Goal: Complete application form

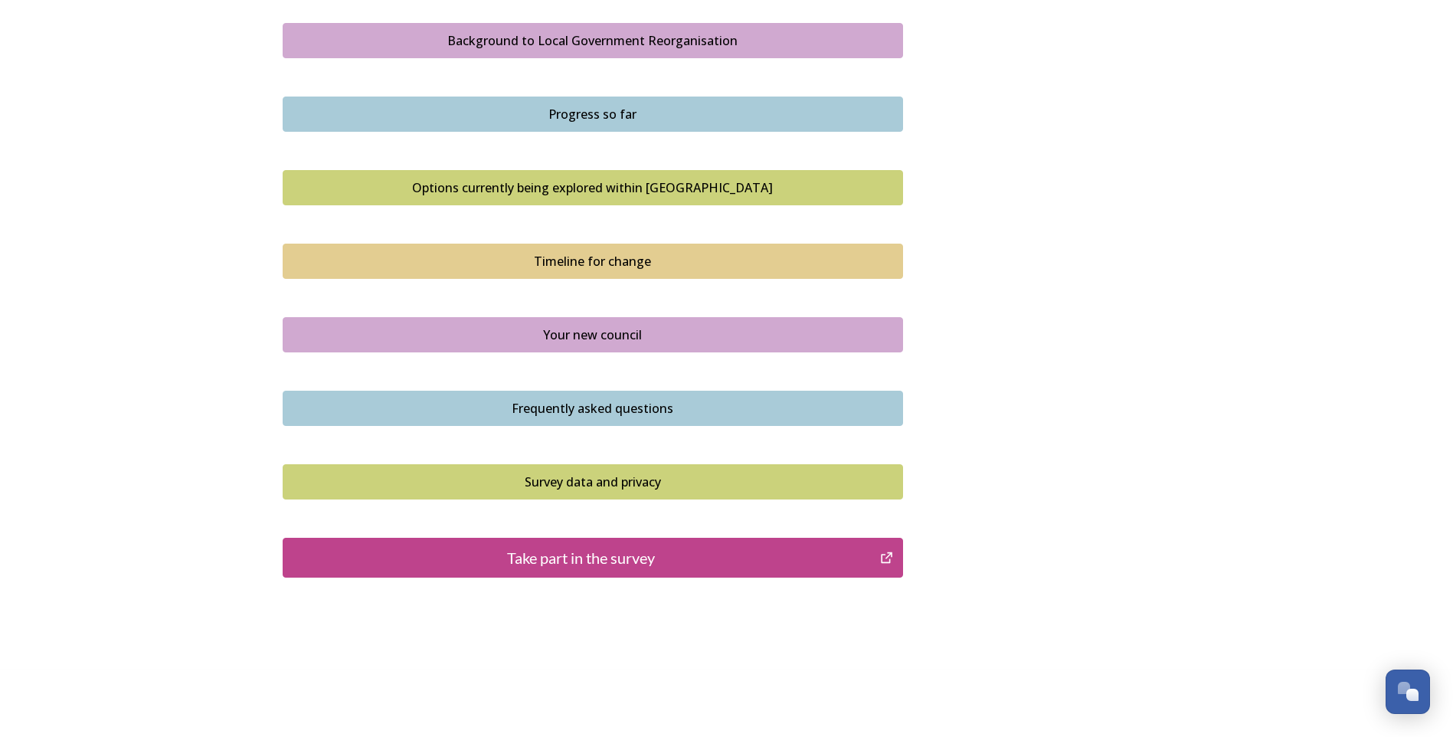
scroll to position [912, 0]
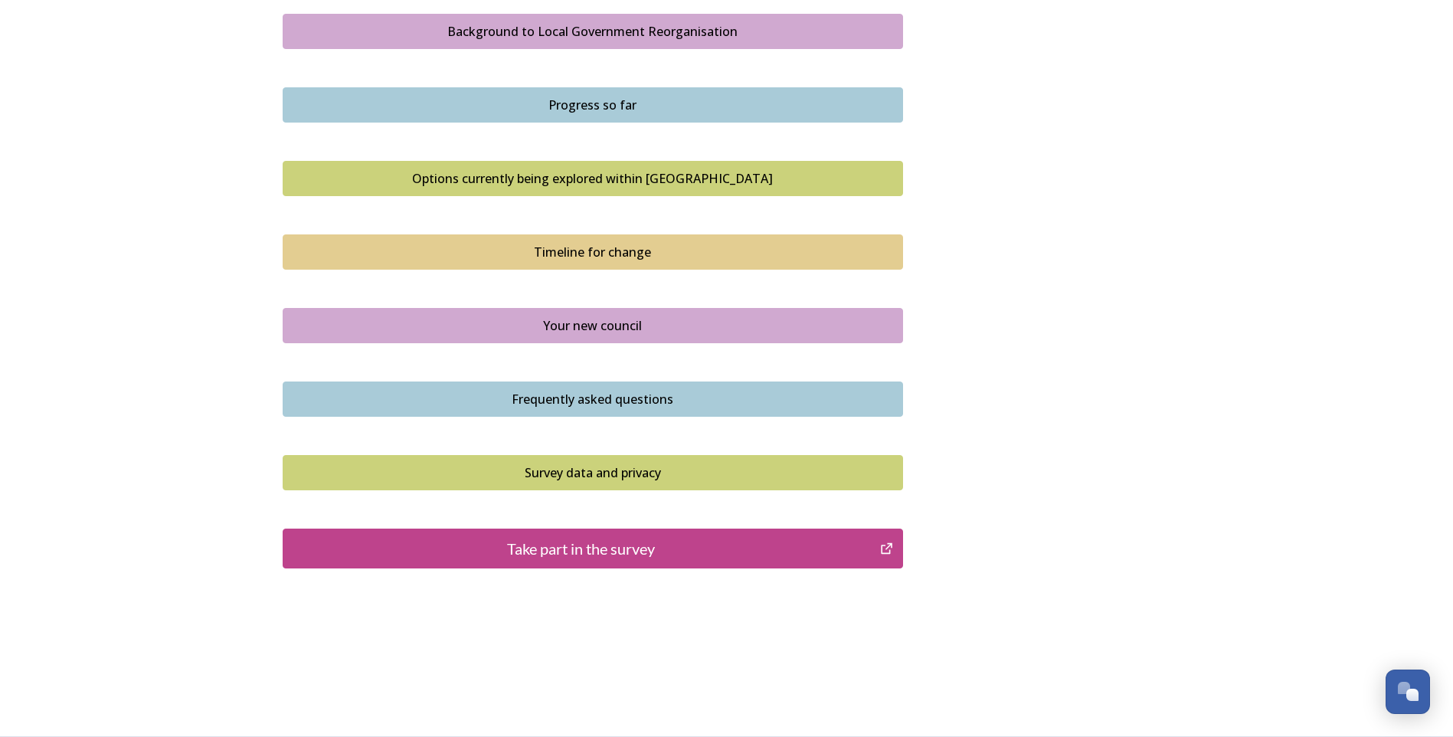
click at [639, 544] on div "Take part in the survey" at bounding box center [581, 548] width 581 height 23
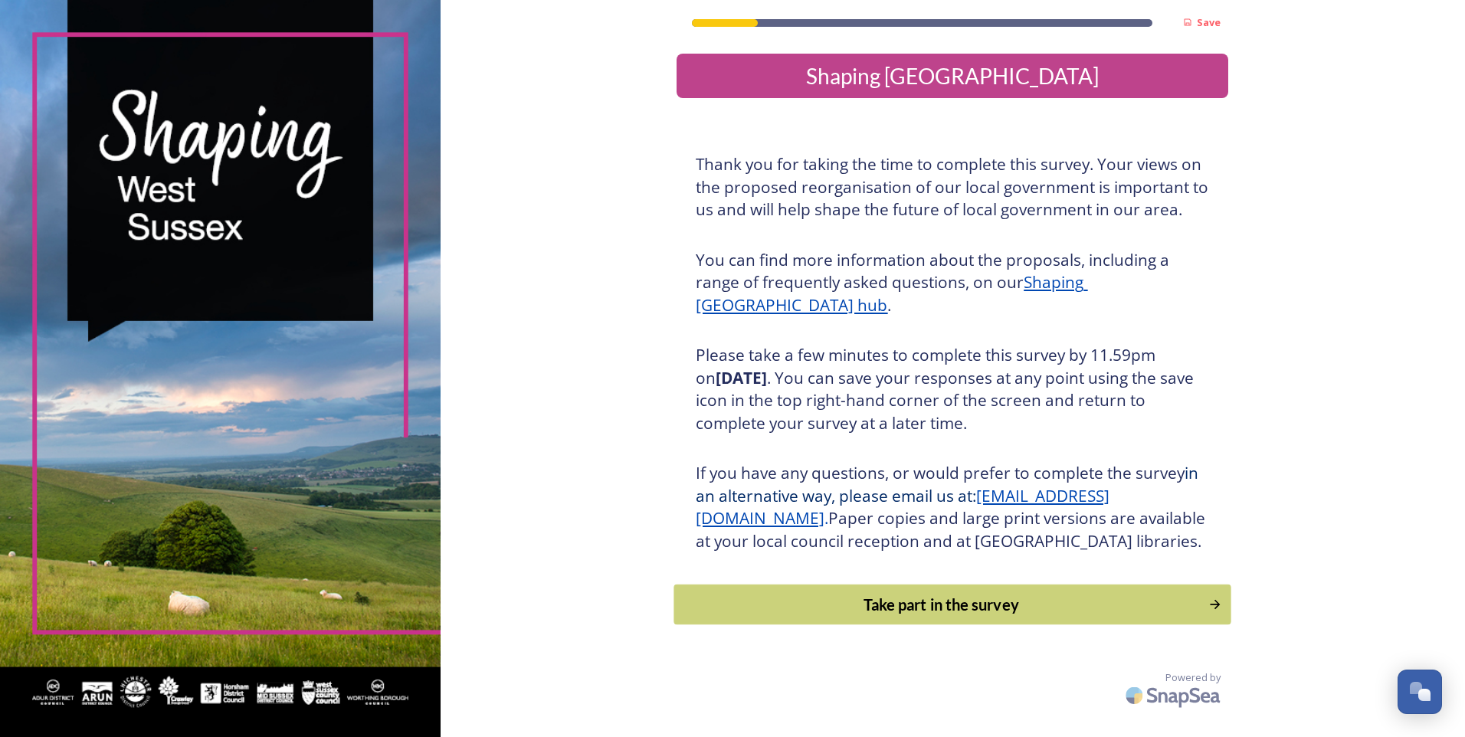
click at [927, 614] on button "Take part in the survey" at bounding box center [952, 605] width 557 height 41
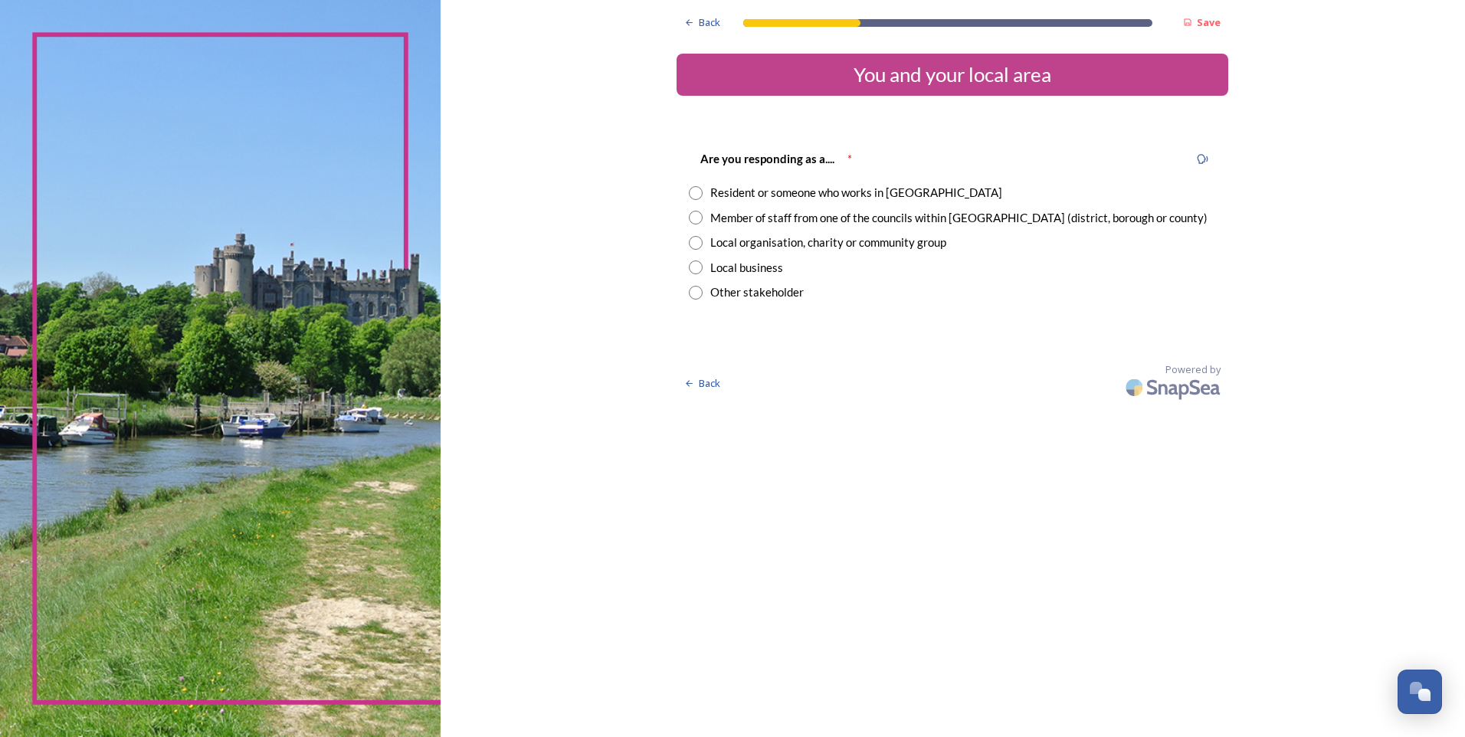
click at [691, 196] on input "radio" at bounding box center [696, 193] width 14 height 14
radio input "true"
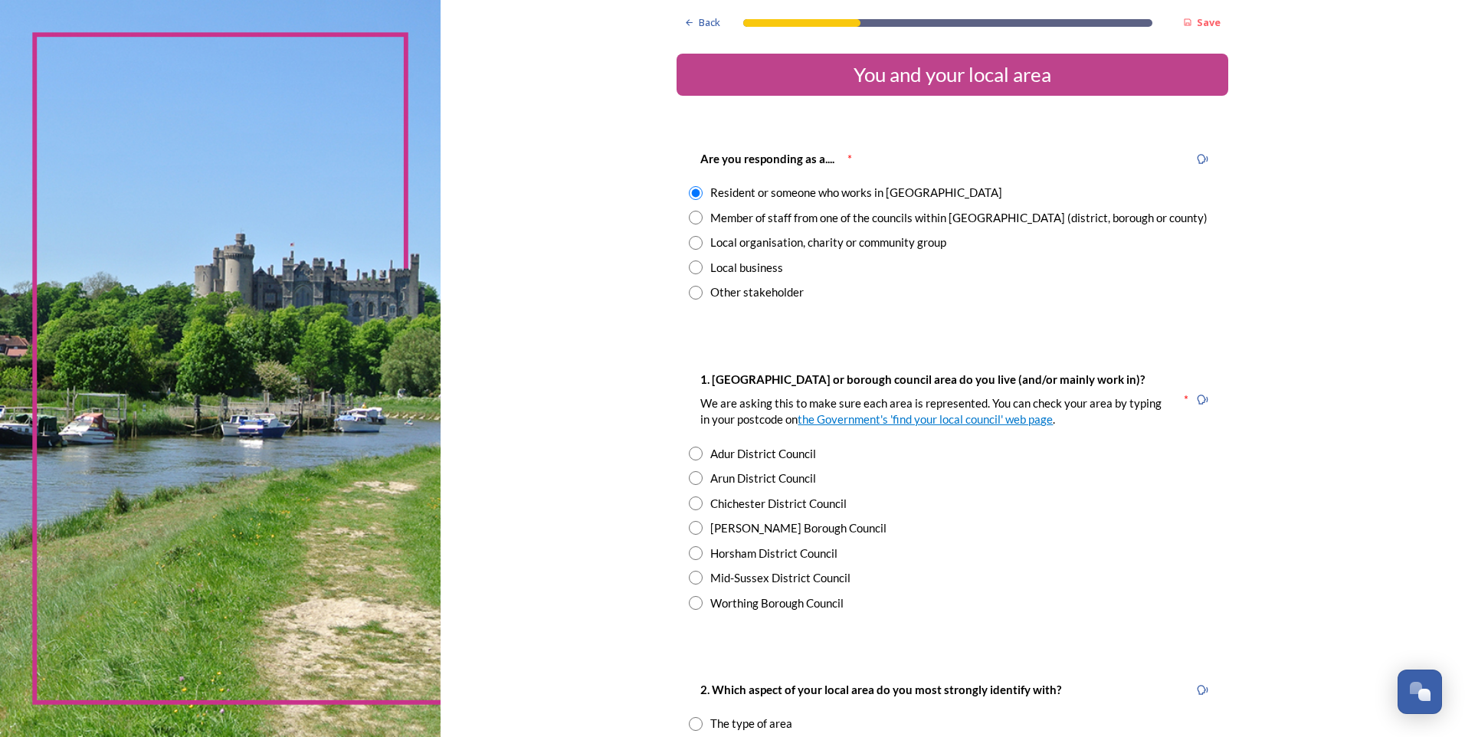
click at [689, 501] on input "radio" at bounding box center [696, 503] width 14 height 14
radio input "true"
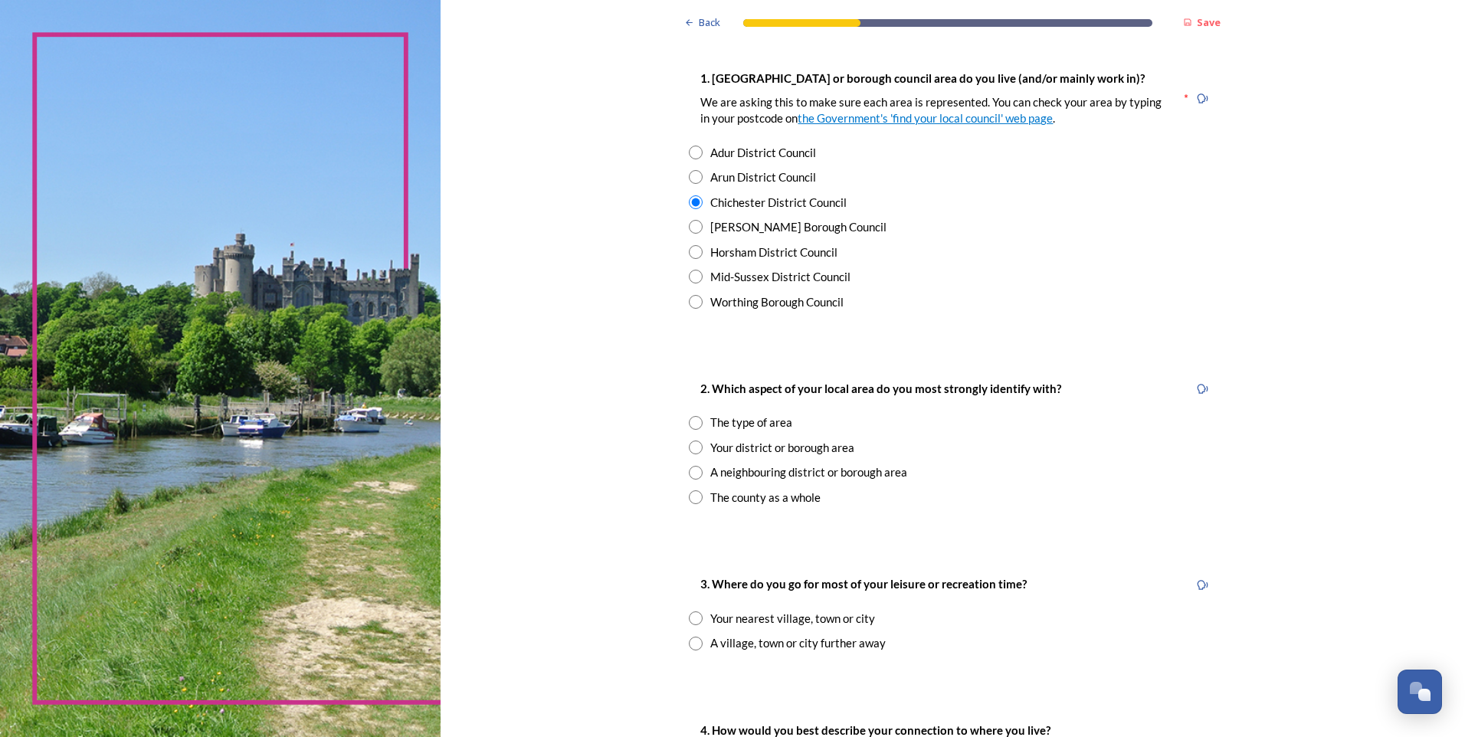
scroll to position [306, 0]
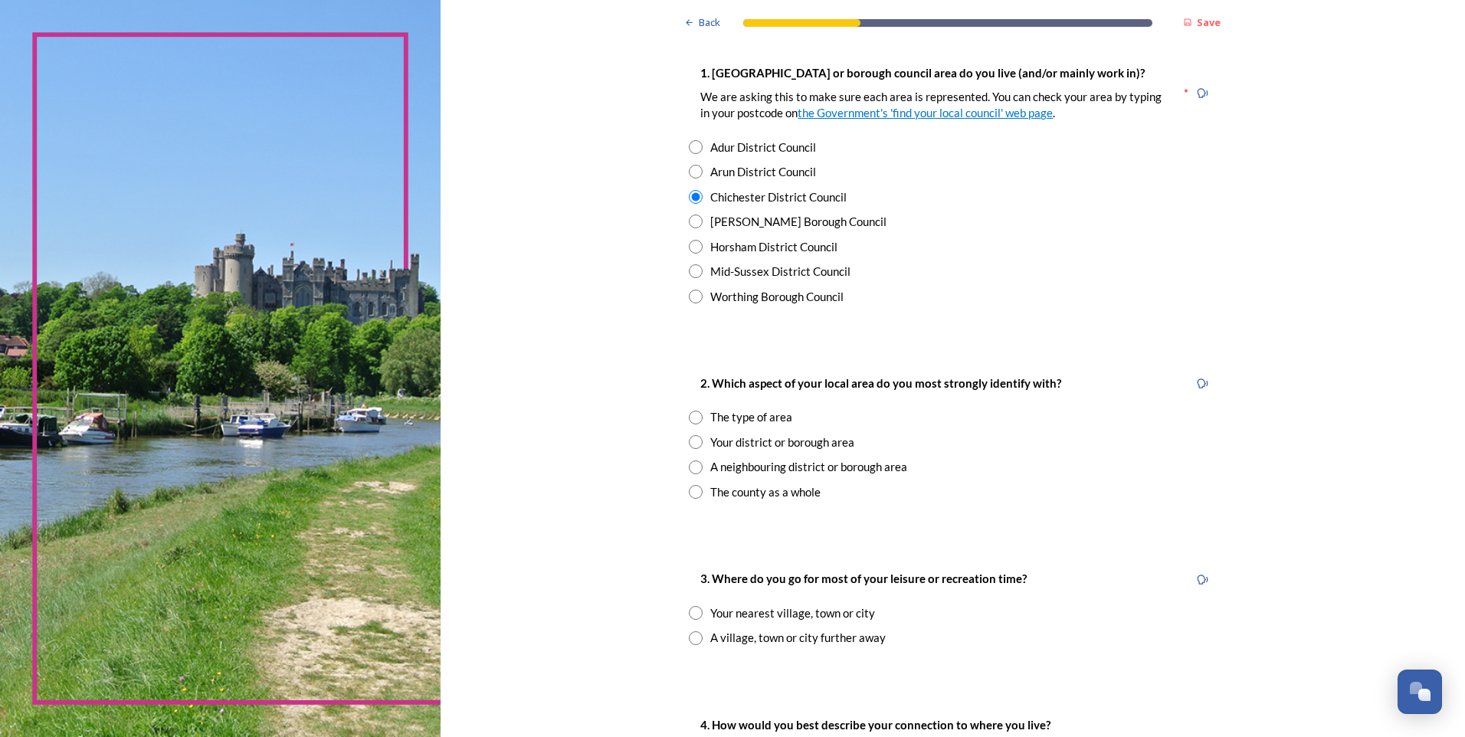
click at [690, 417] on input "radio" at bounding box center [696, 418] width 14 height 14
radio input "true"
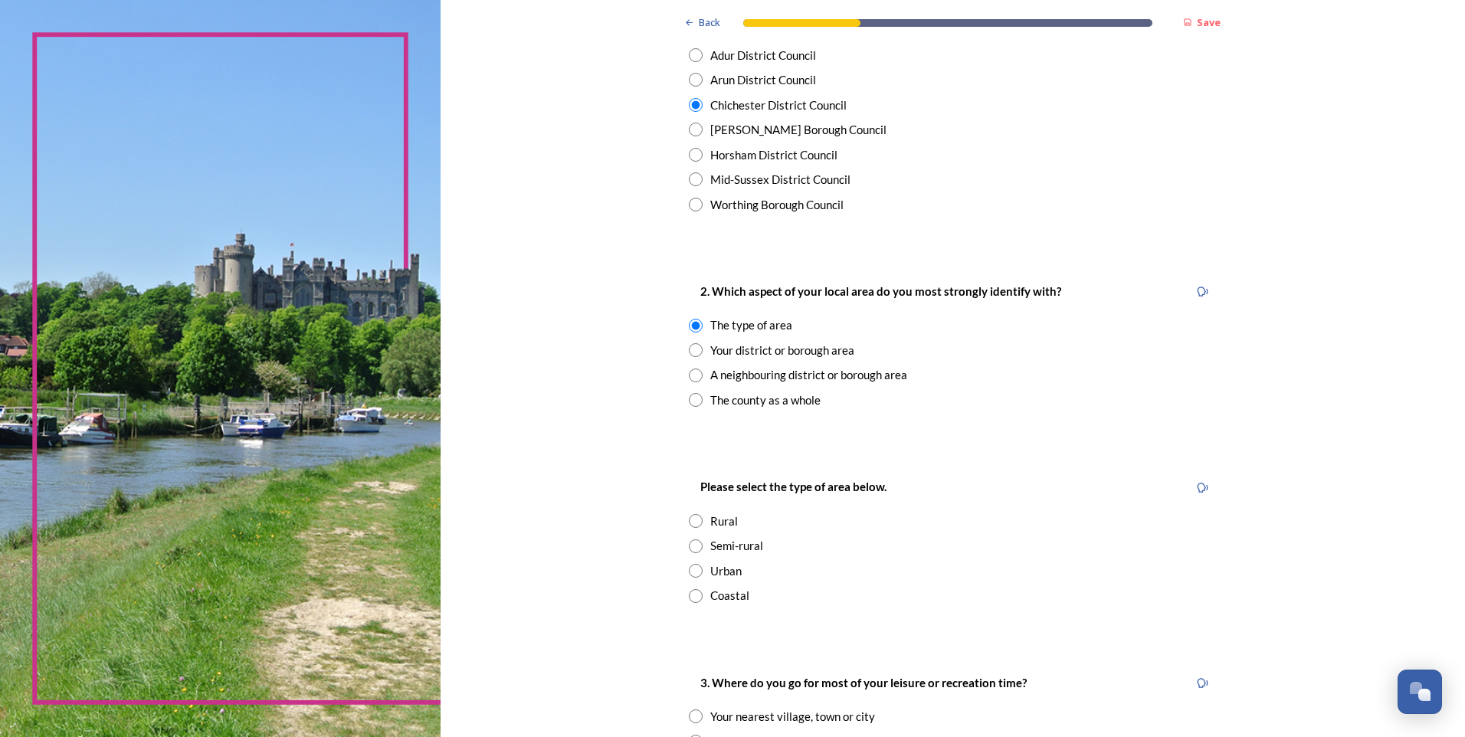
scroll to position [460, 0]
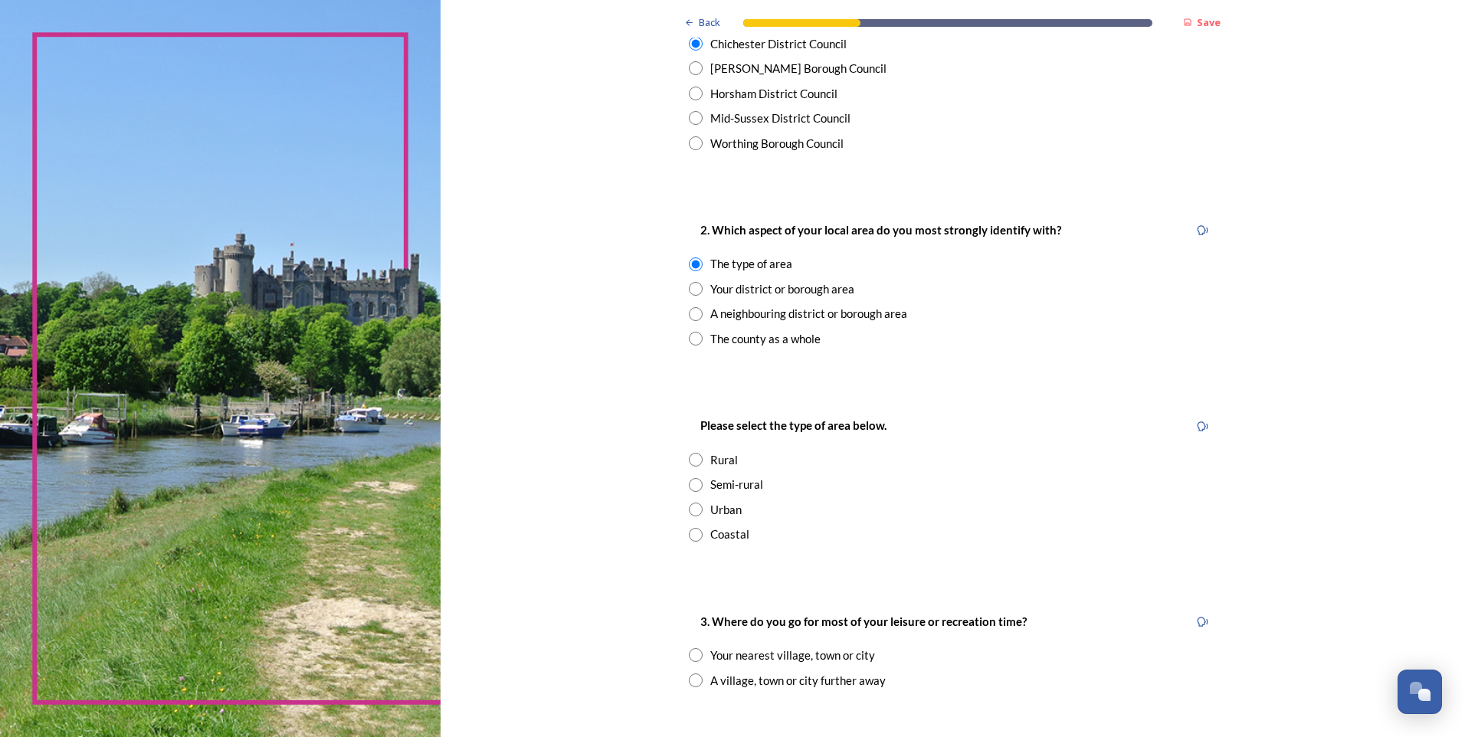
click at [696, 461] on input "radio" at bounding box center [696, 460] width 14 height 14
radio input "true"
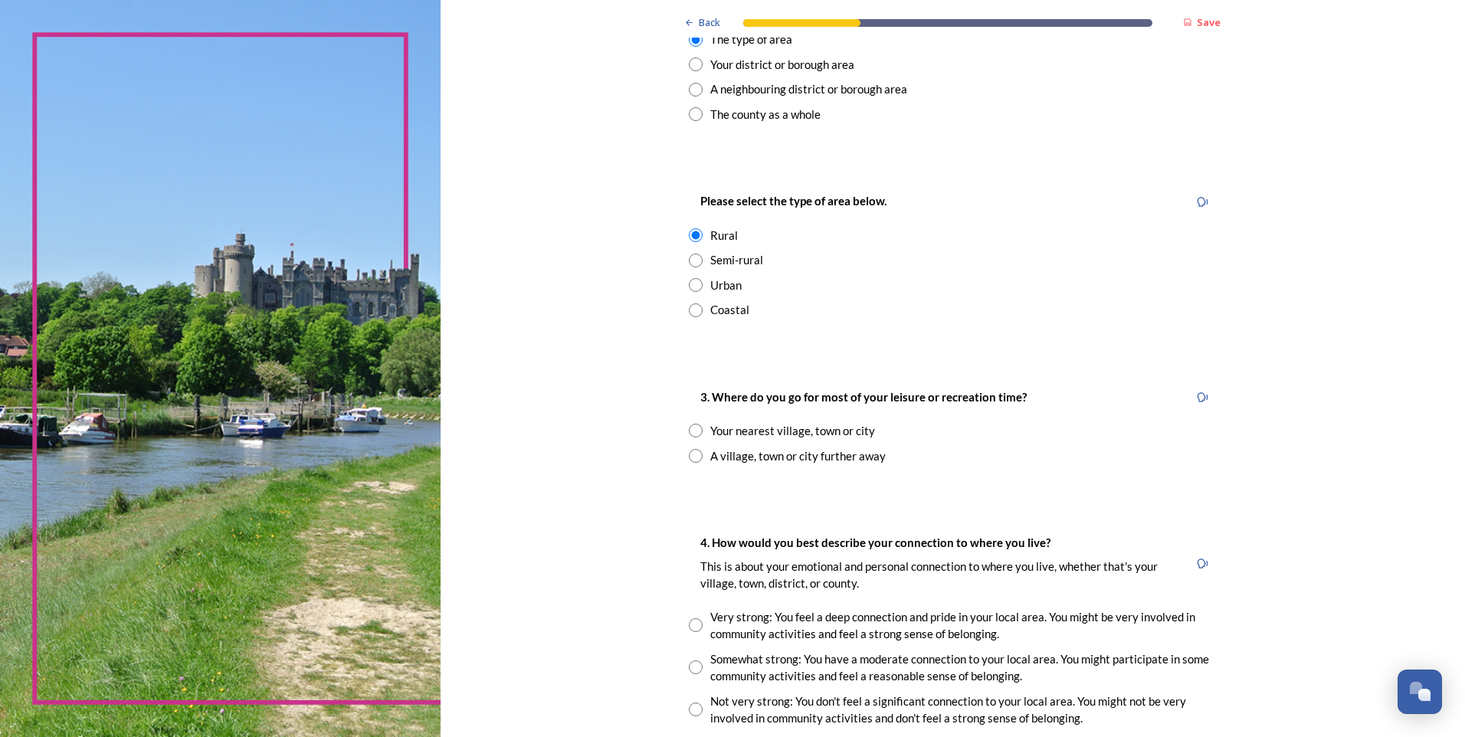
scroll to position [613, 0]
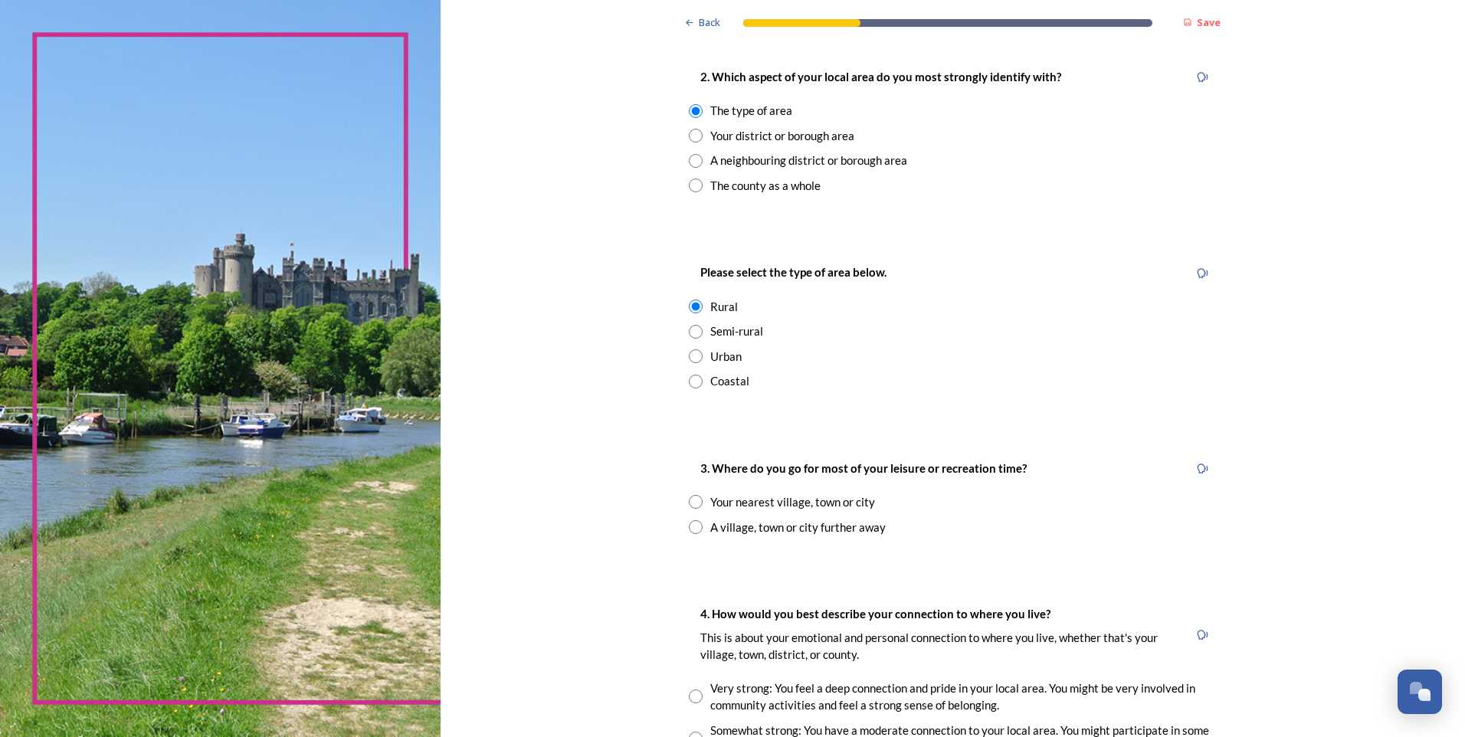
click at [689, 526] on input "radio" at bounding box center [696, 527] width 14 height 14
radio input "true"
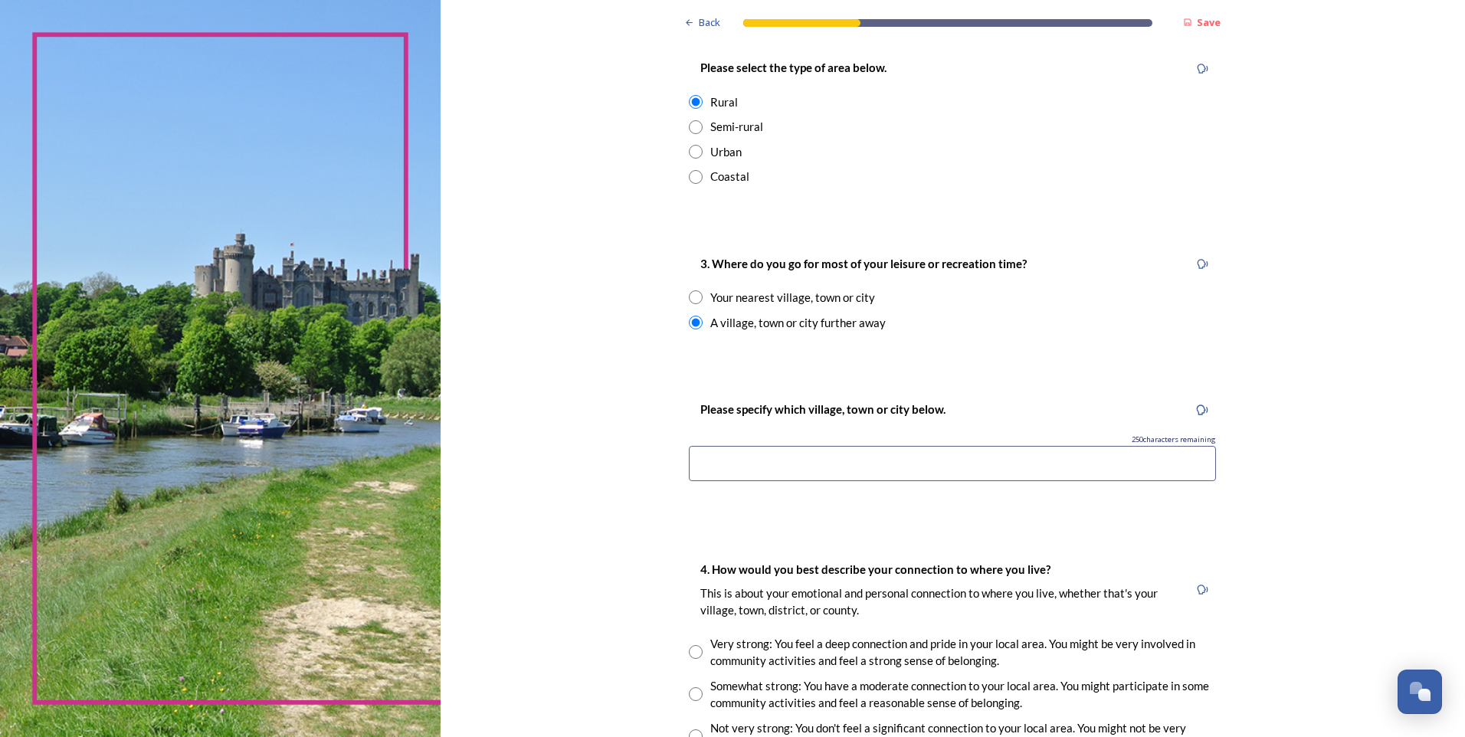
scroll to position [843, 0]
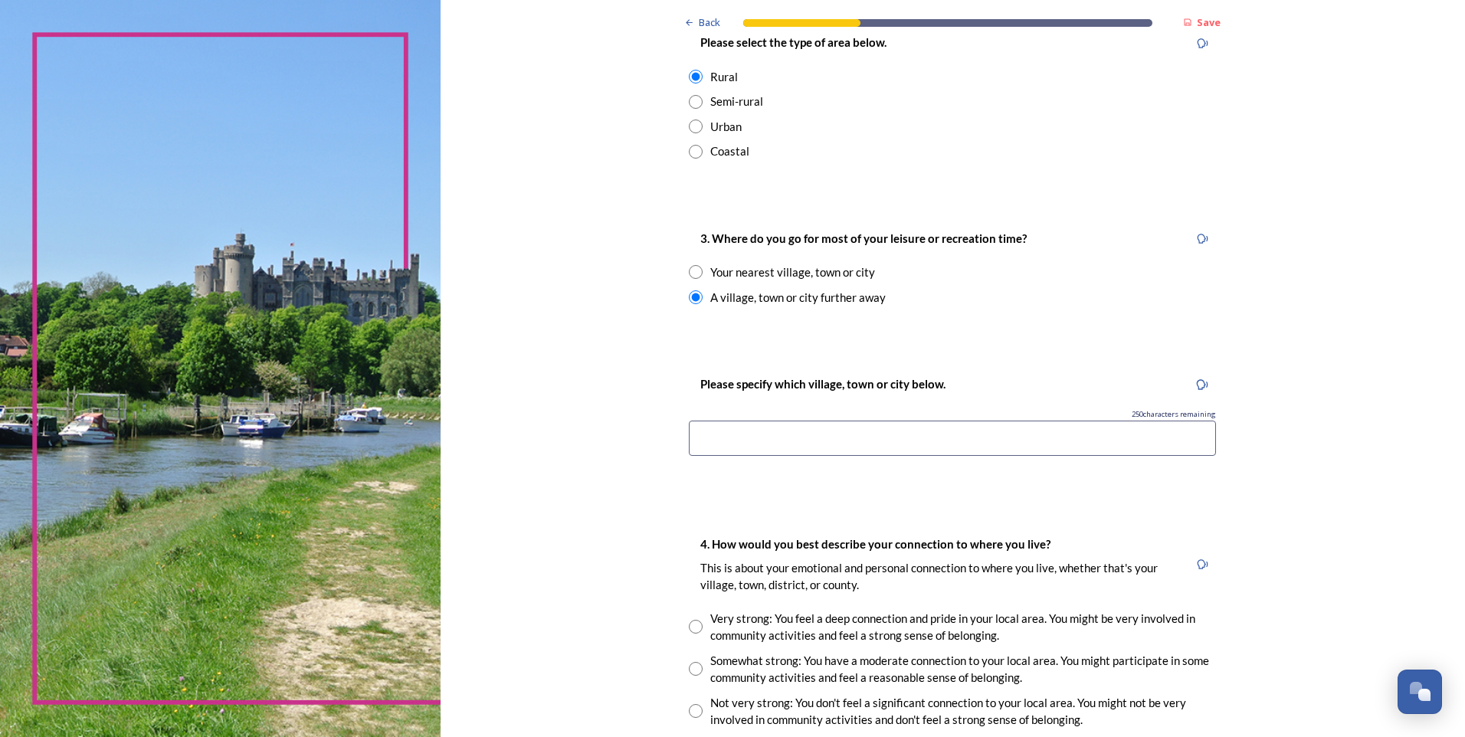
click at [734, 442] on input at bounding box center [952, 438] width 527 height 35
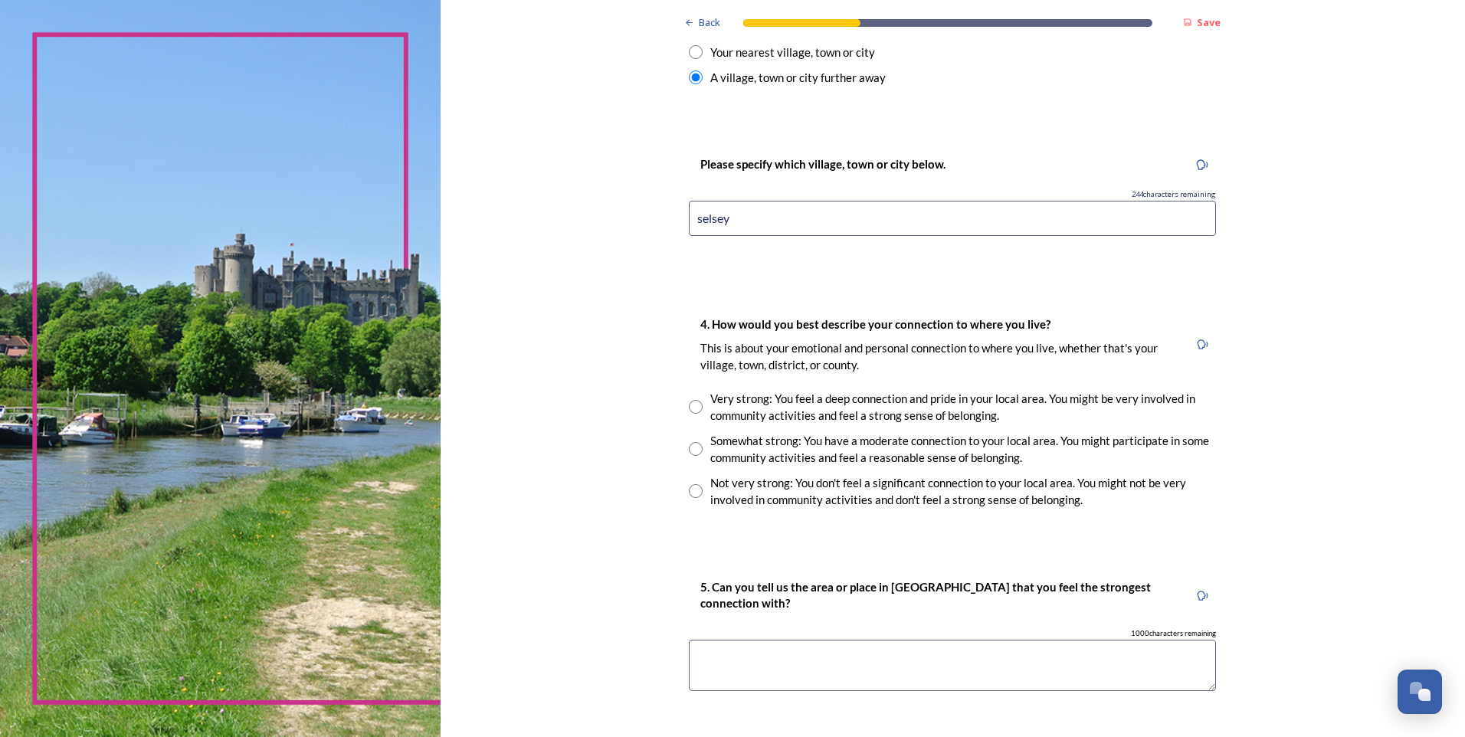
scroll to position [1073, 0]
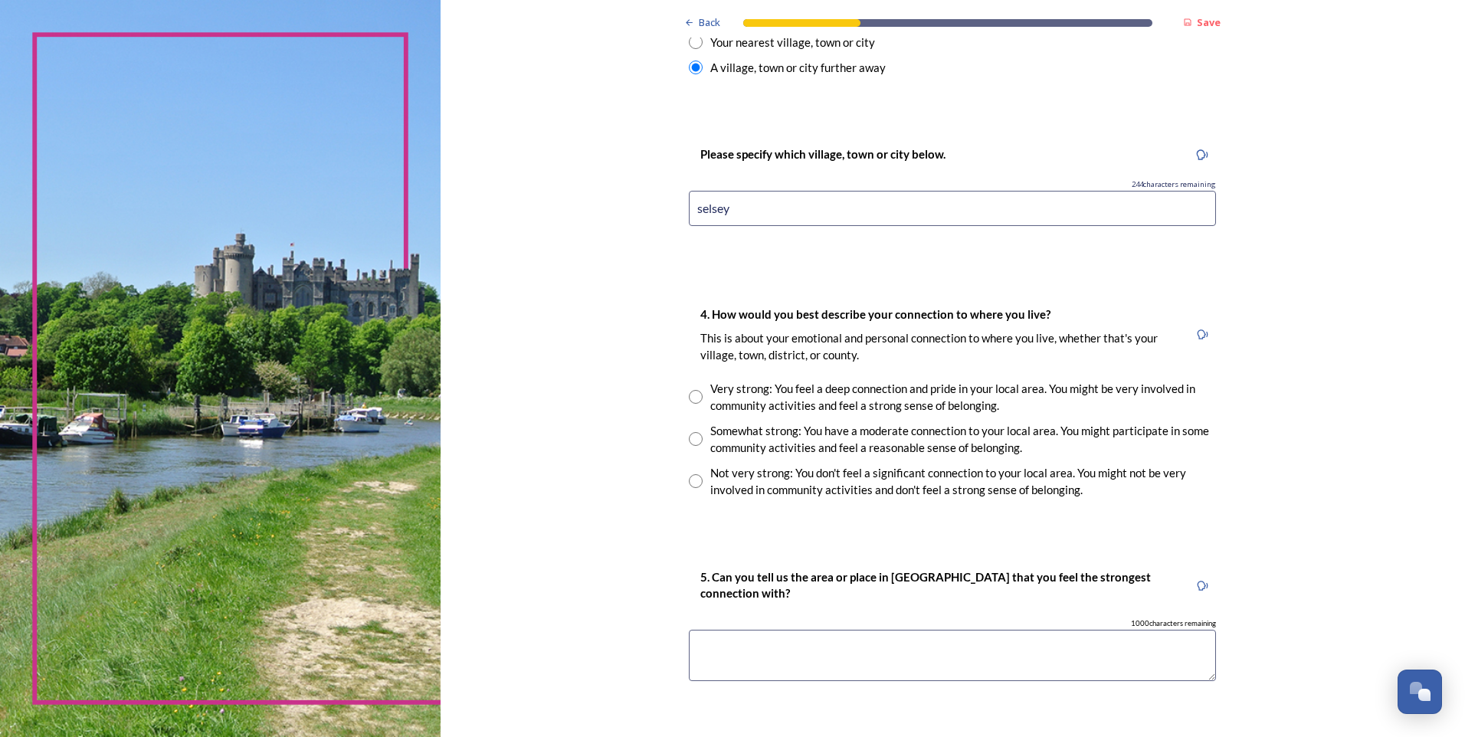
type input "selsey"
click at [689, 434] on input "radio" at bounding box center [696, 439] width 14 height 14
radio input "true"
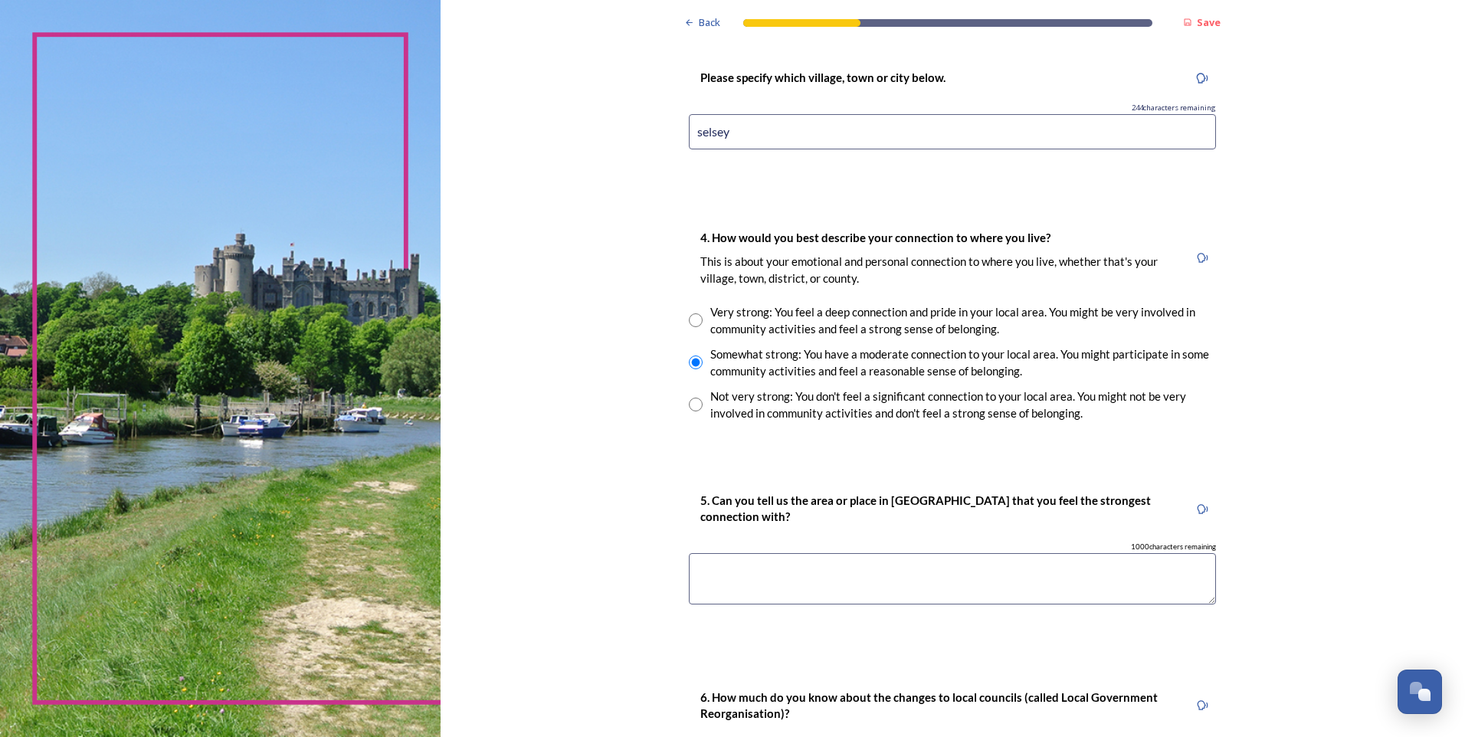
click at [722, 574] on textarea at bounding box center [952, 578] width 527 height 51
type textarea "h"
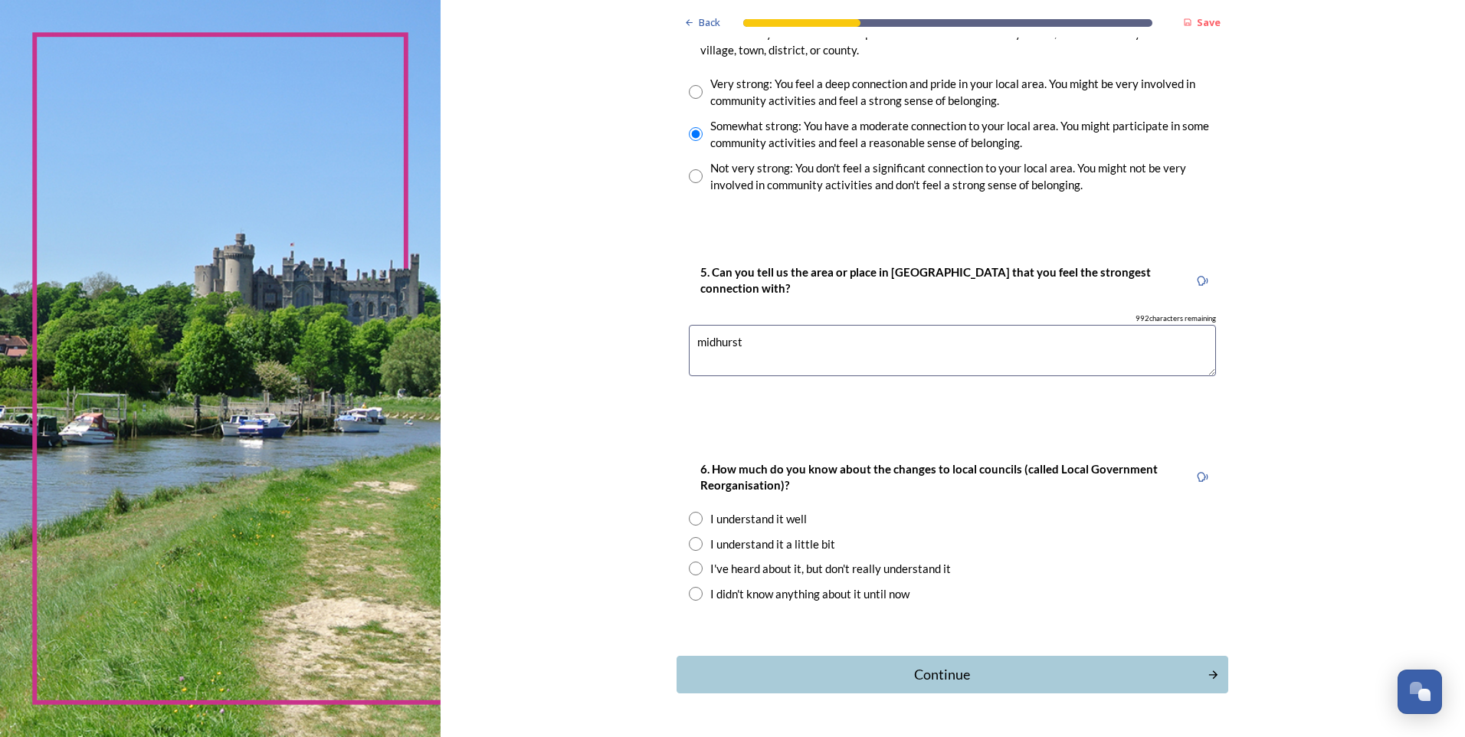
scroll to position [1379, 0]
type textarea "midhurst"
click at [689, 518] on input "radio" at bounding box center [696, 517] width 14 height 14
radio input "true"
click at [912, 671] on div "Continue" at bounding box center [942, 673] width 519 height 21
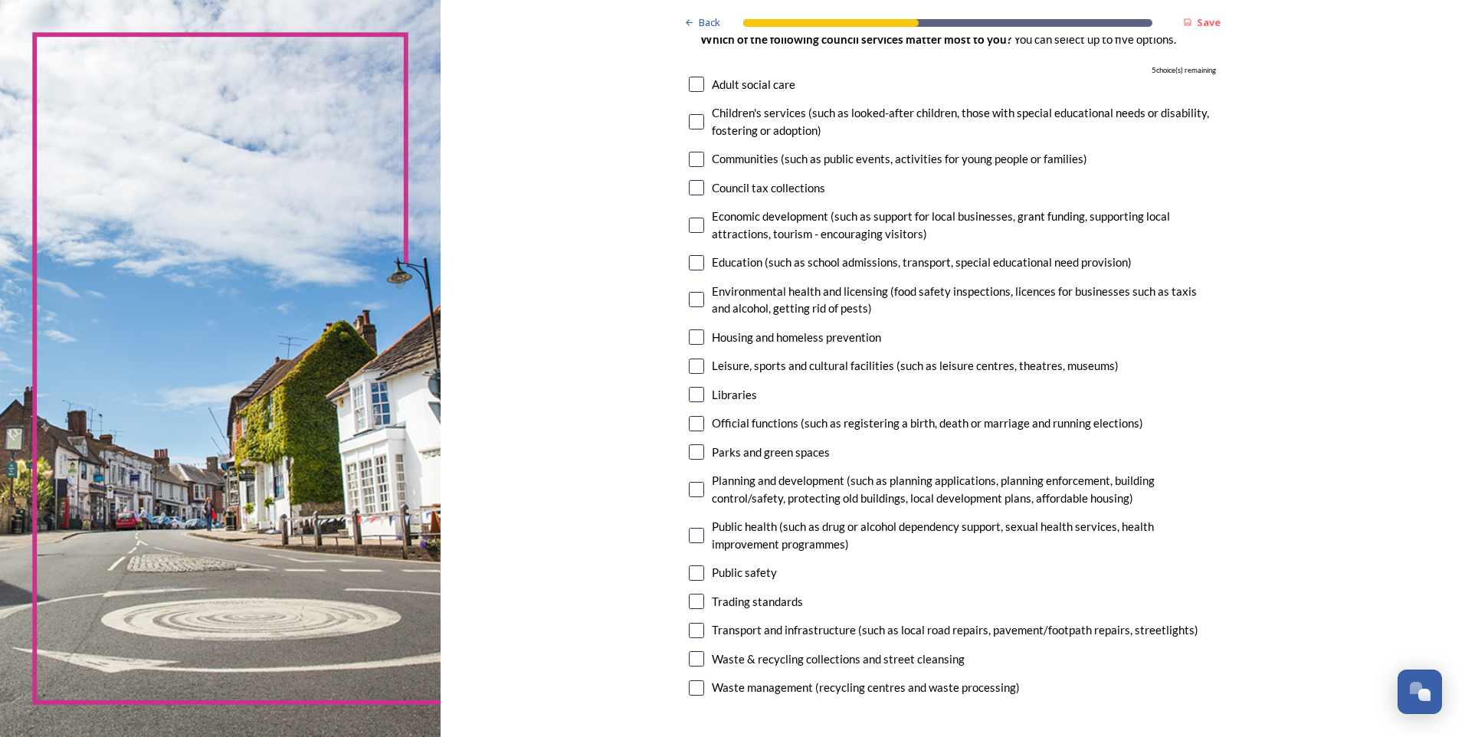
scroll to position [153, 0]
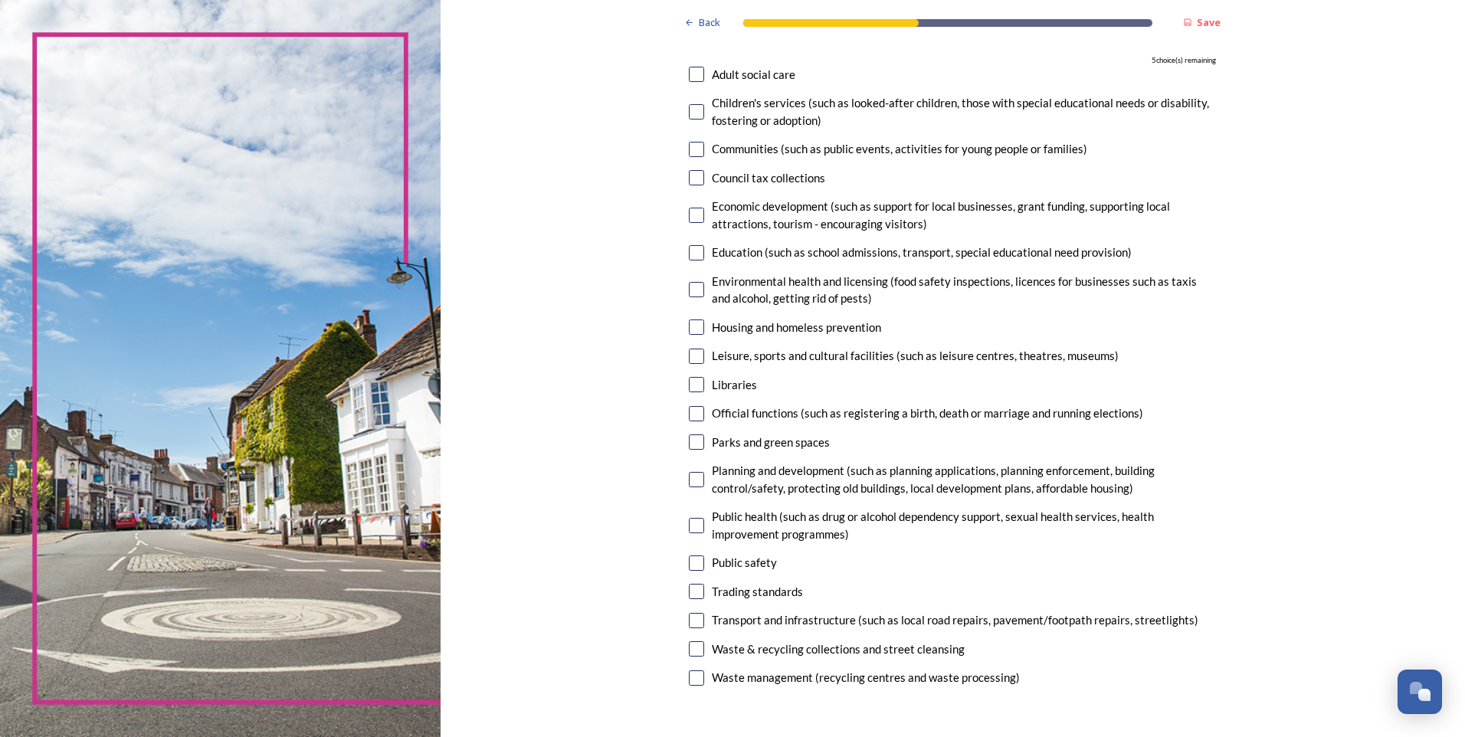
click at [689, 175] on input "checkbox" at bounding box center [696, 177] width 15 height 15
checkbox input "true"
click at [699, 218] on div "Economic development (such as support for local businesses, grant funding, supp…" at bounding box center [952, 215] width 527 height 34
checkbox input "true"
click at [689, 290] on input "checkbox" at bounding box center [696, 289] width 15 height 15
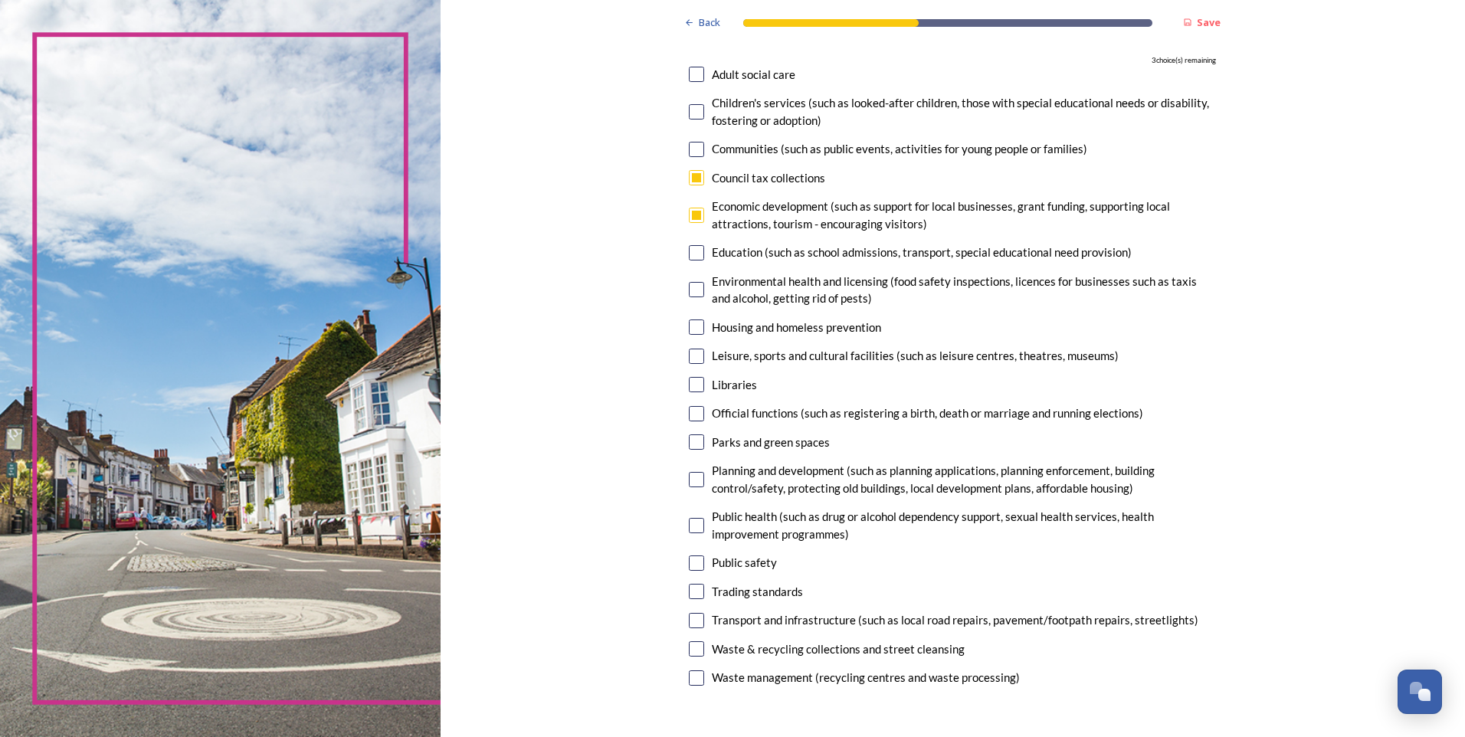
checkbox input "true"
click at [689, 328] on input "checkbox" at bounding box center [696, 326] width 15 height 15
checkbox input "true"
click at [692, 418] on input "checkbox" at bounding box center [696, 413] width 15 height 15
checkbox input "true"
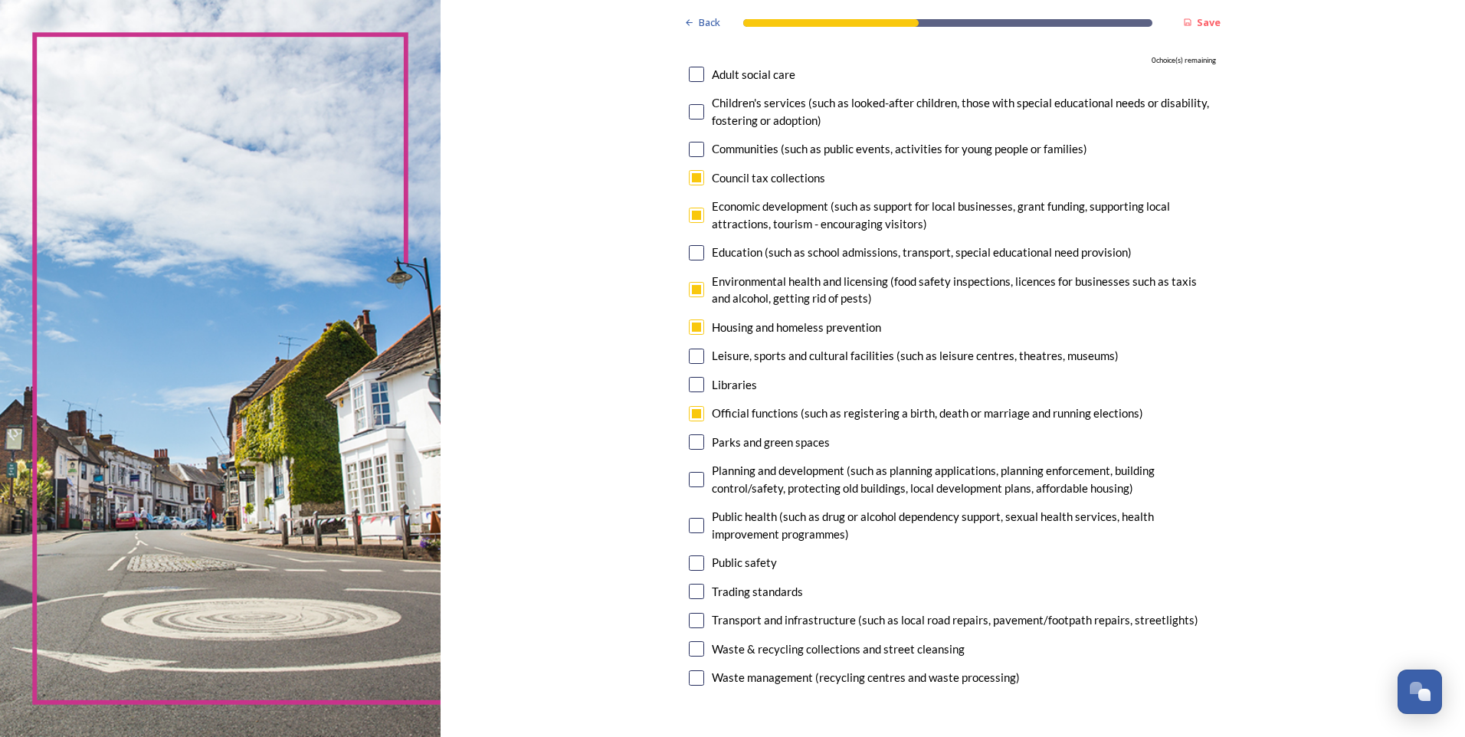
click at [691, 444] on input "checkbox" at bounding box center [696, 441] width 15 height 15
checkbox input "false"
click at [693, 593] on input "checkbox" at bounding box center [696, 591] width 15 height 15
click at [689, 596] on input "checkbox" at bounding box center [696, 591] width 15 height 15
click at [689, 594] on input "checkbox" at bounding box center [696, 591] width 15 height 15
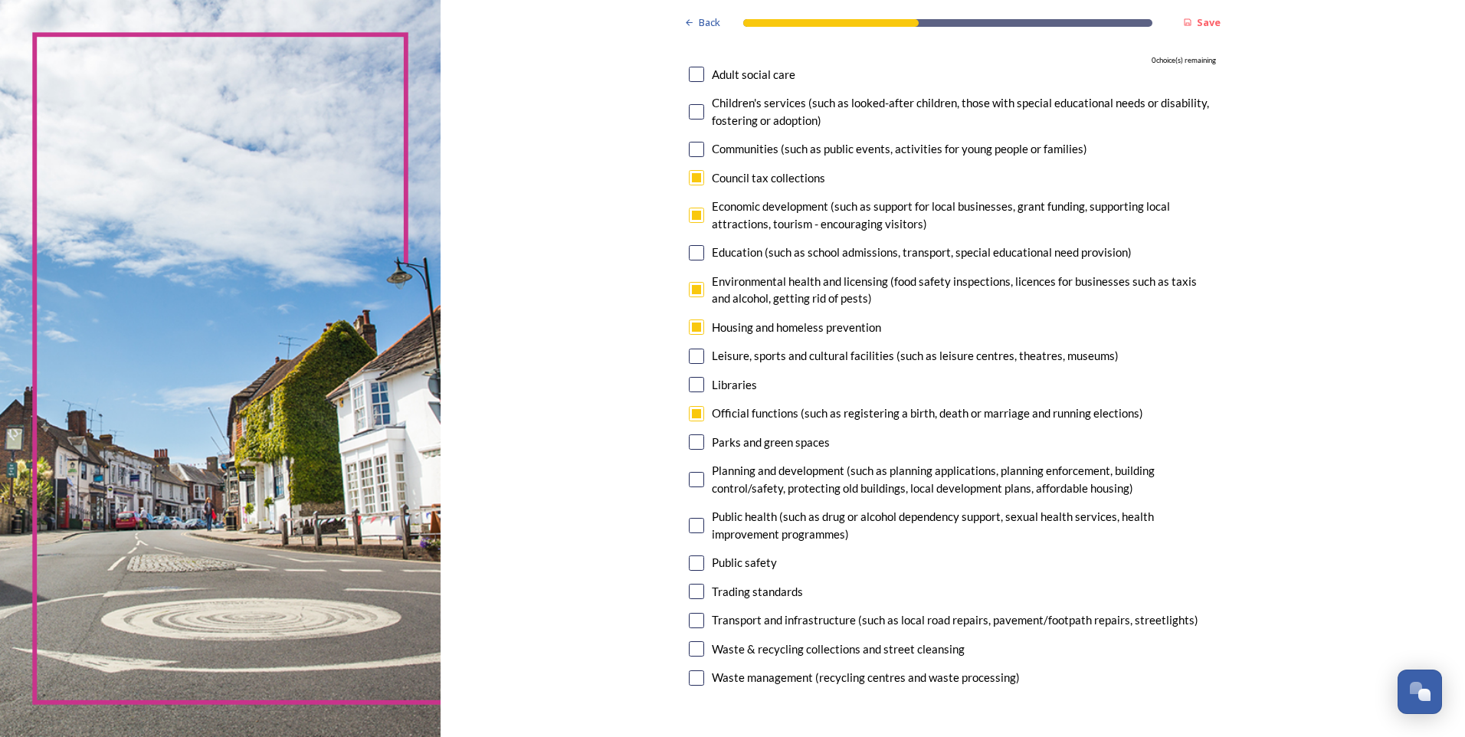
click at [691, 591] on input "checkbox" at bounding box center [696, 591] width 15 height 15
checkbox input "false"
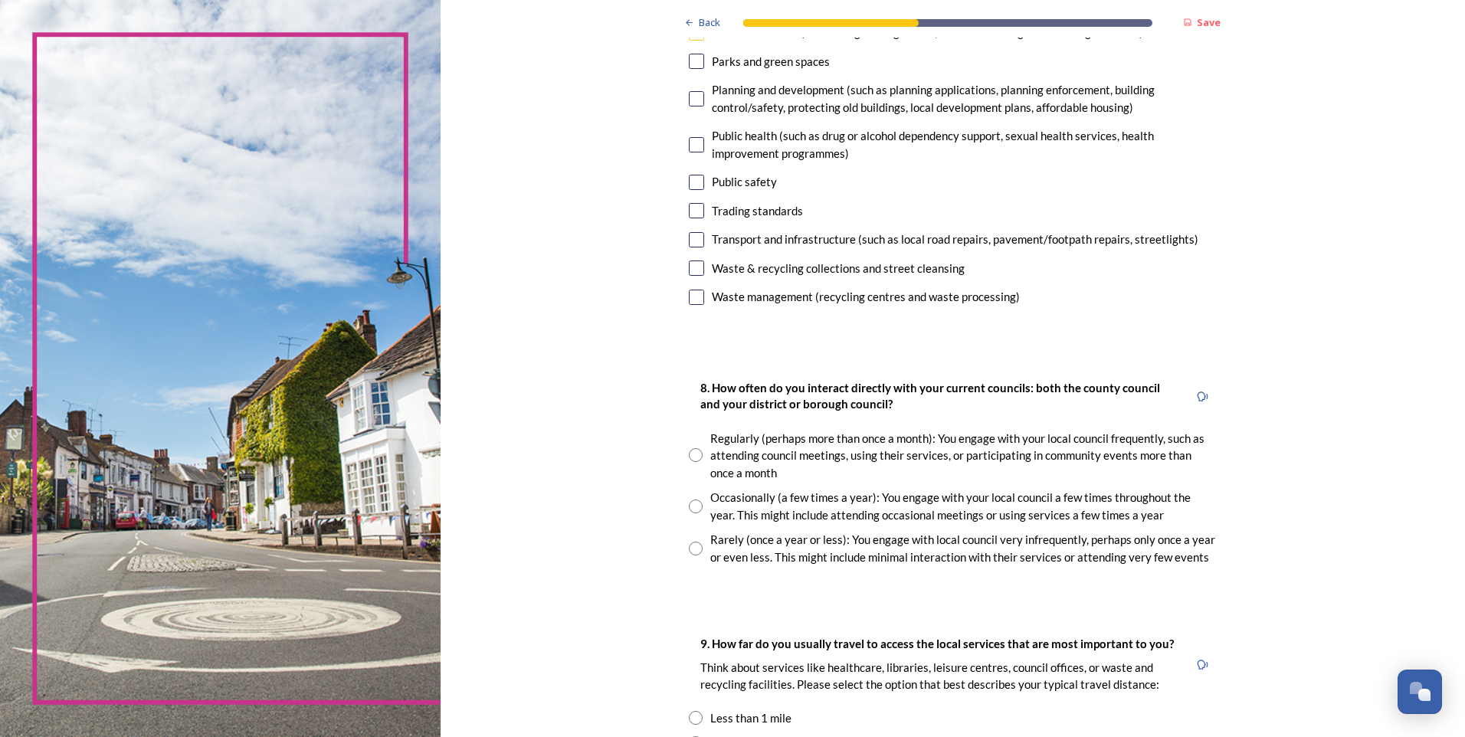
scroll to position [536, 0]
click at [691, 547] on input "radio" at bounding box center [696, 546] width 14 height 14
radio input "true"
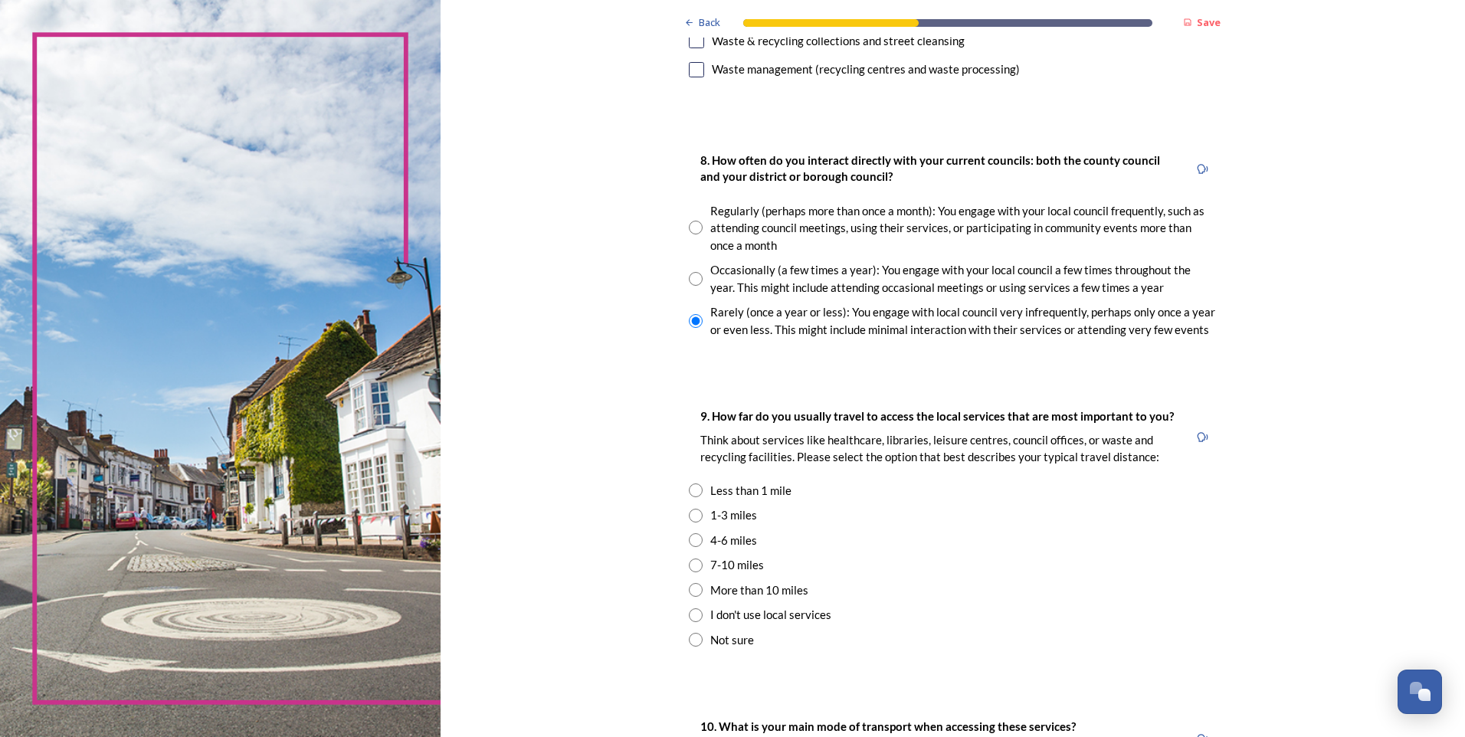
scroll to position [766, 0]
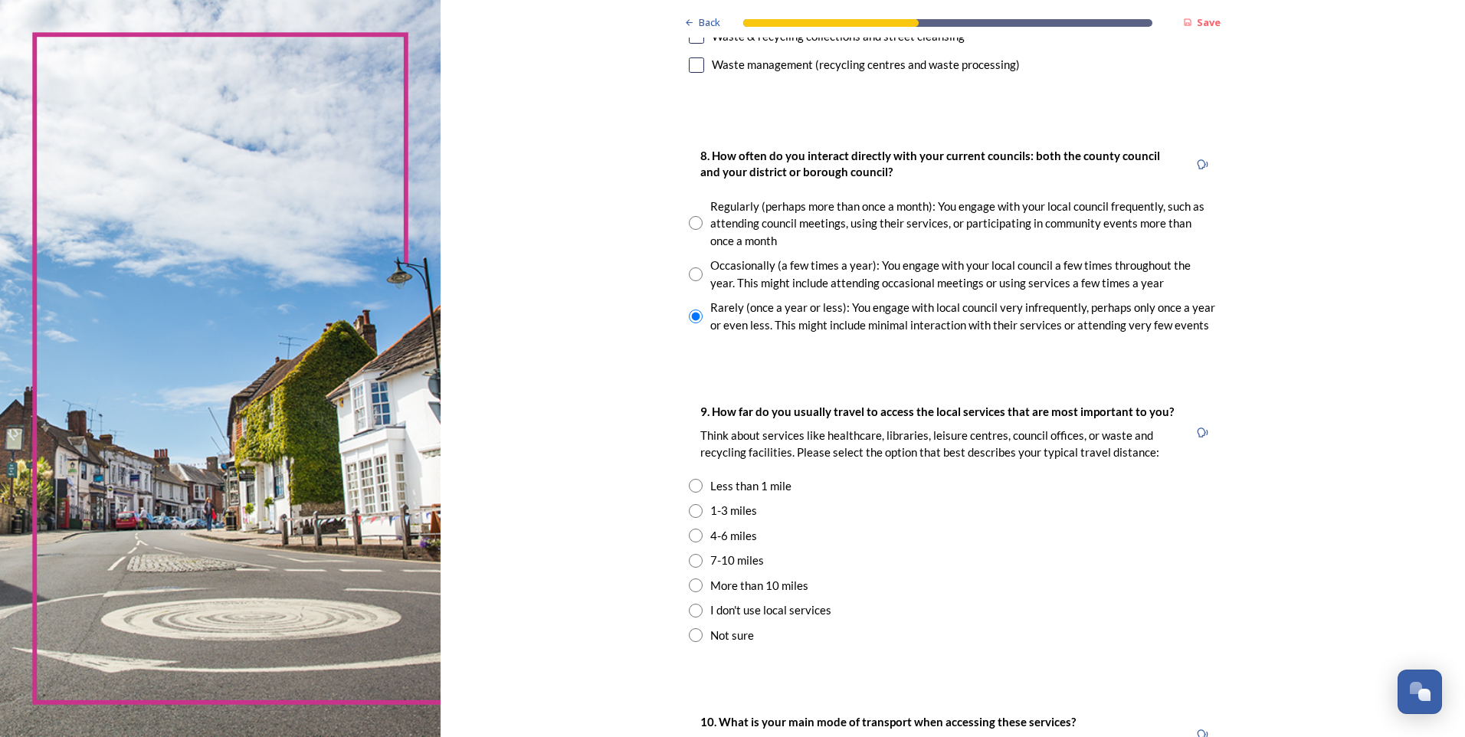
click at [689, 585] on input "radio" at bounding box center [696, 585] width 14 height 14
radio input "true"
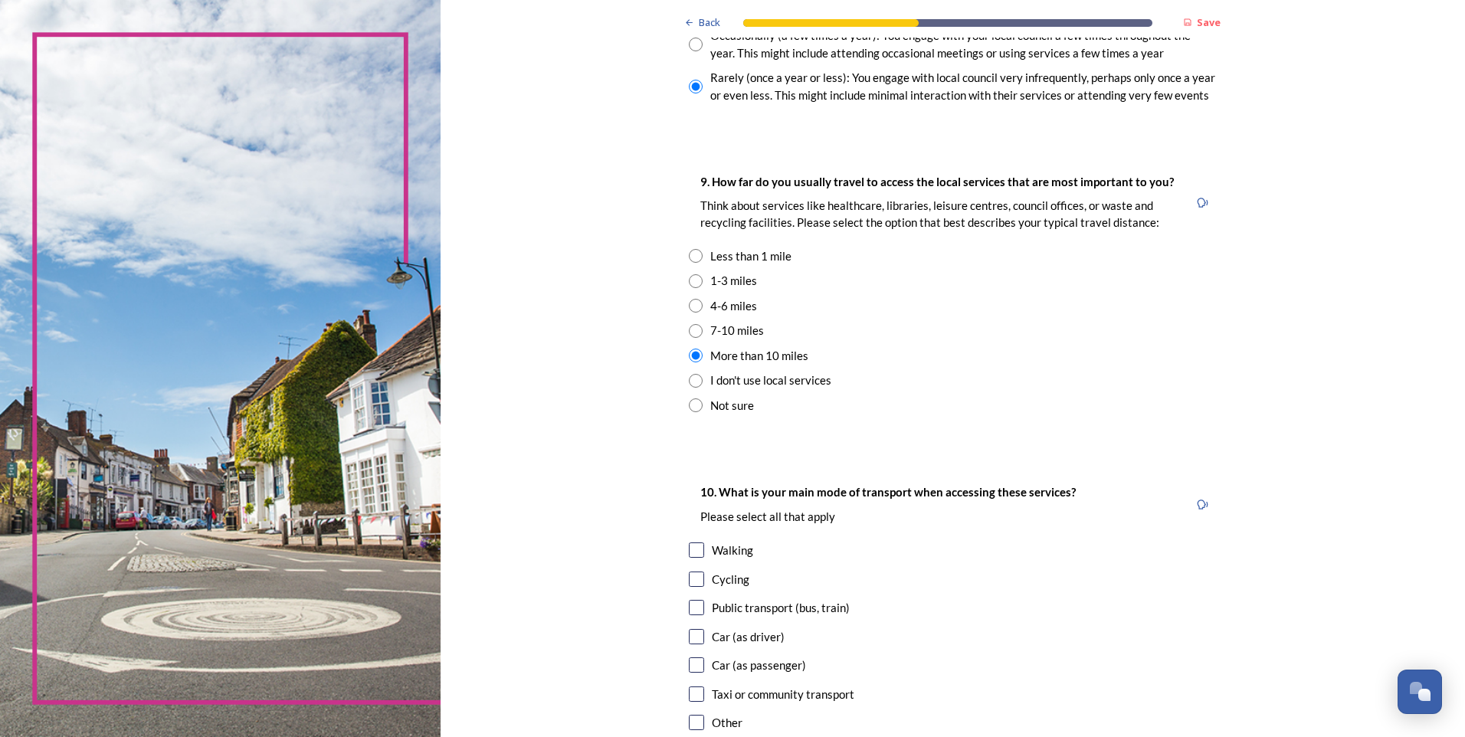
scroll to position [919, 0]
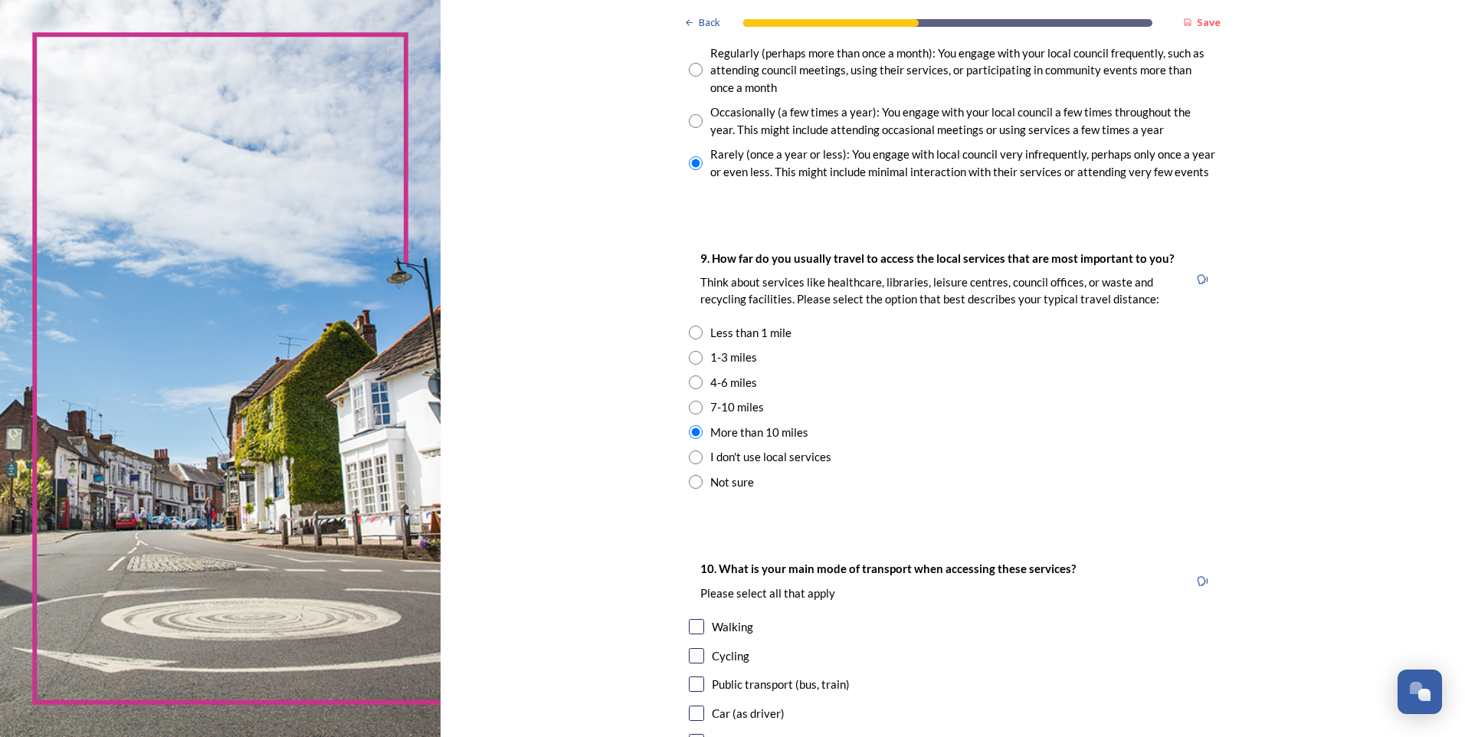
click at [694, 460] on input "radio" at bounding box center [696, 457] width 14 height 14
radio input "true"
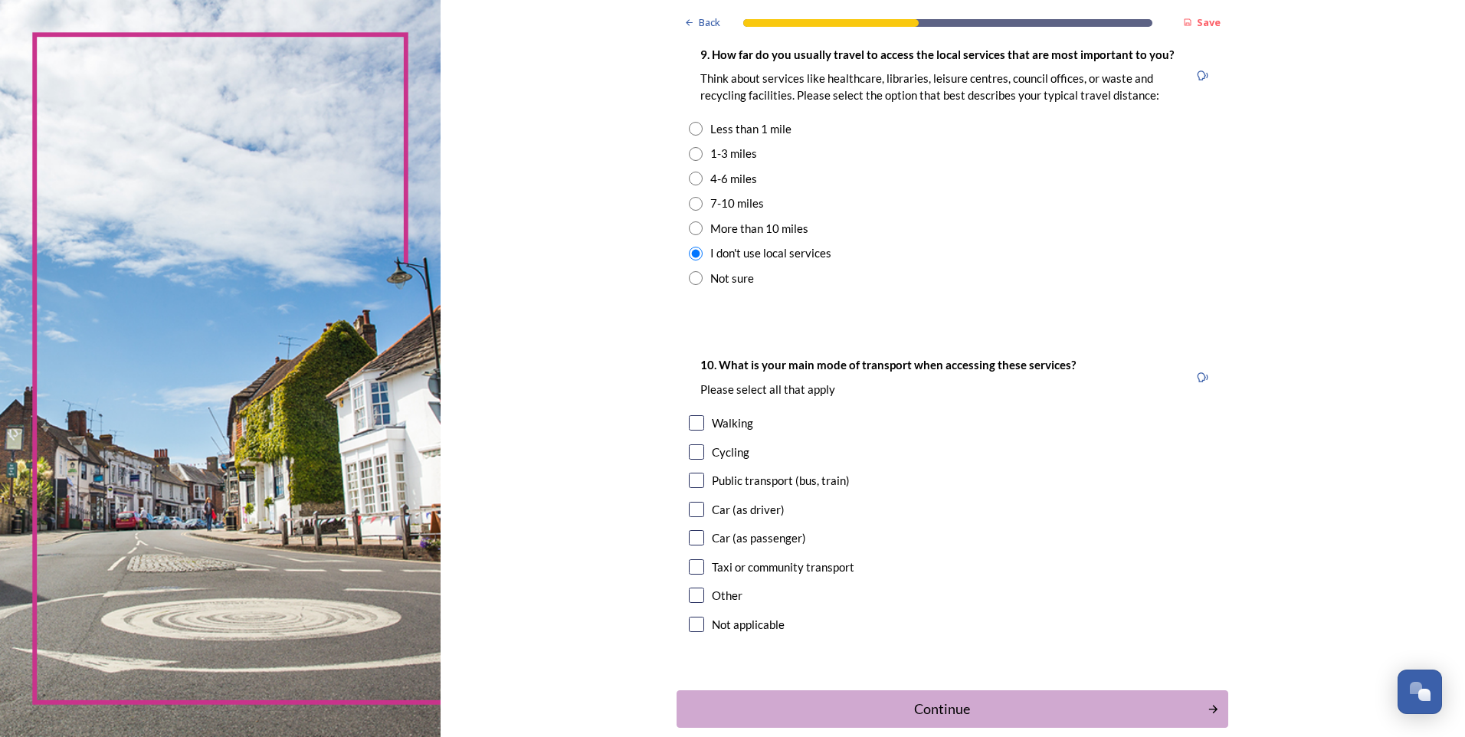
scroll to position [1149, 0]
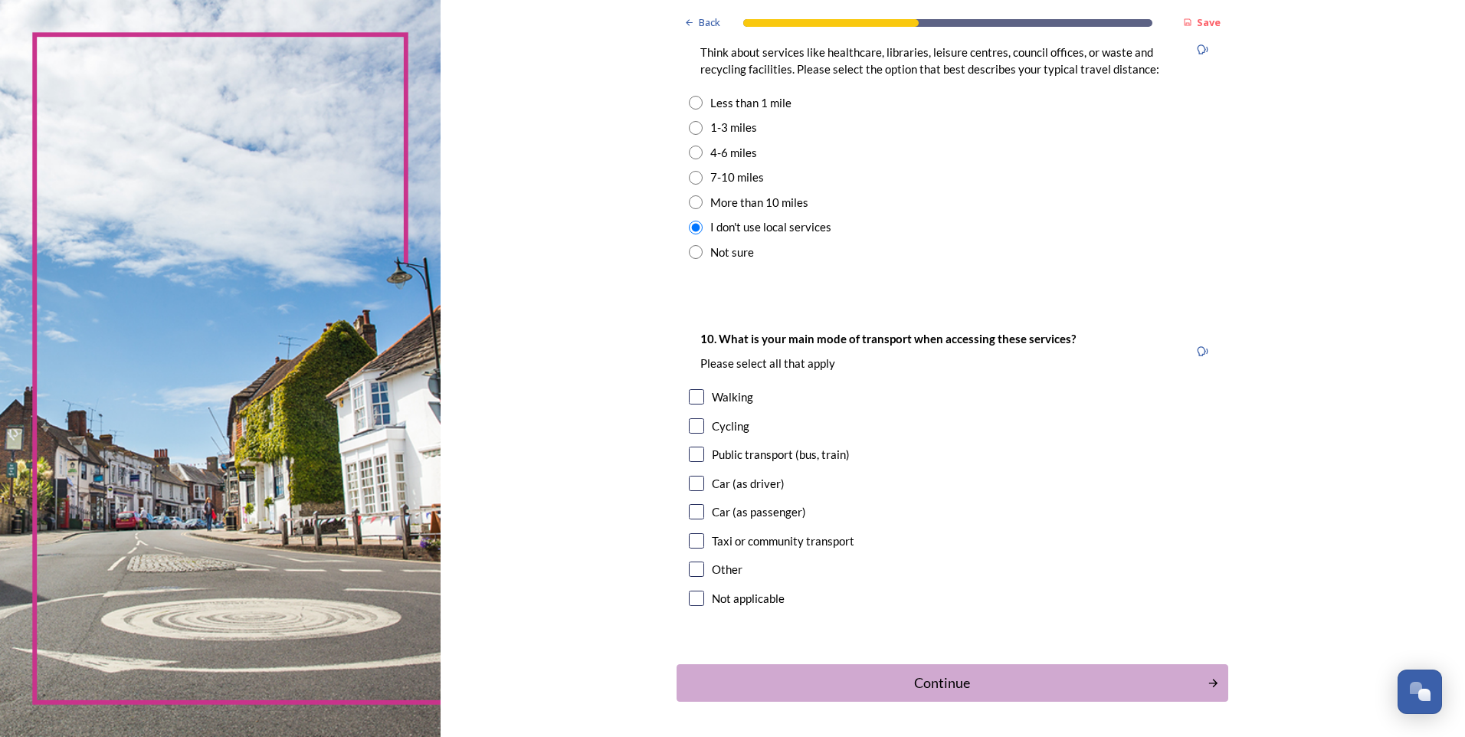
click at [689, 485] on input "checkbox" at bounding box center [696, 483] width 15 height 15
checkbox input "true"
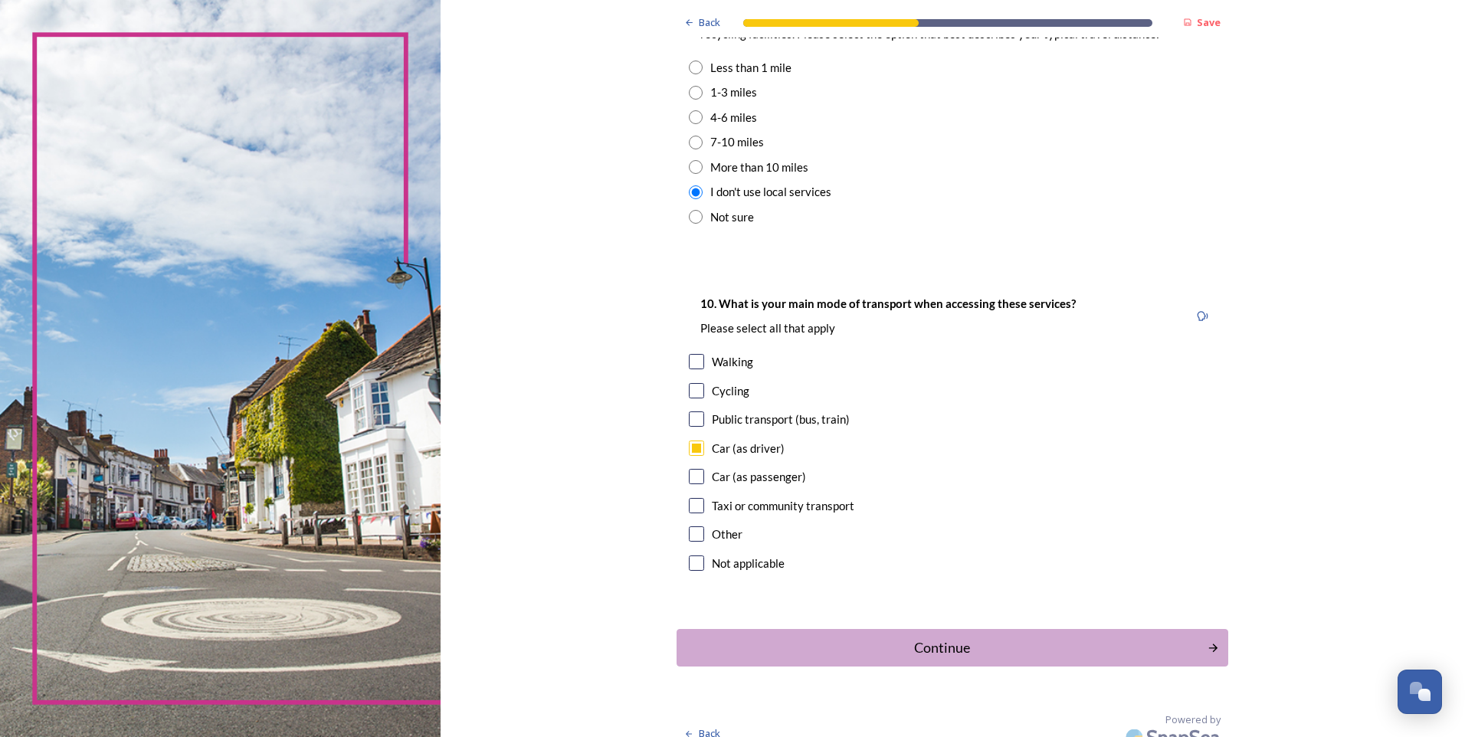
scroll to position [1203, 0]
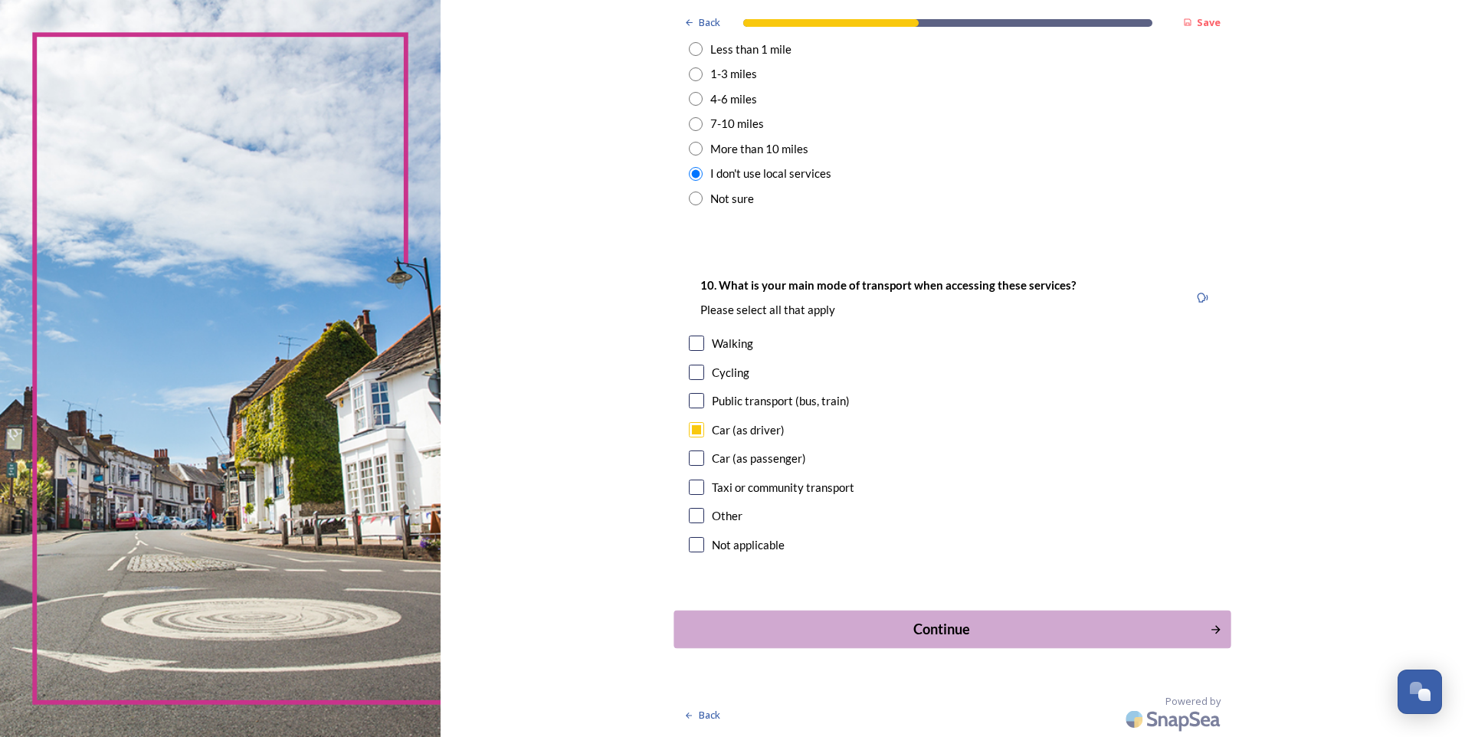
click at [897, 624] on div "Continue" at bounding box center [942, 629] width 519 height 21
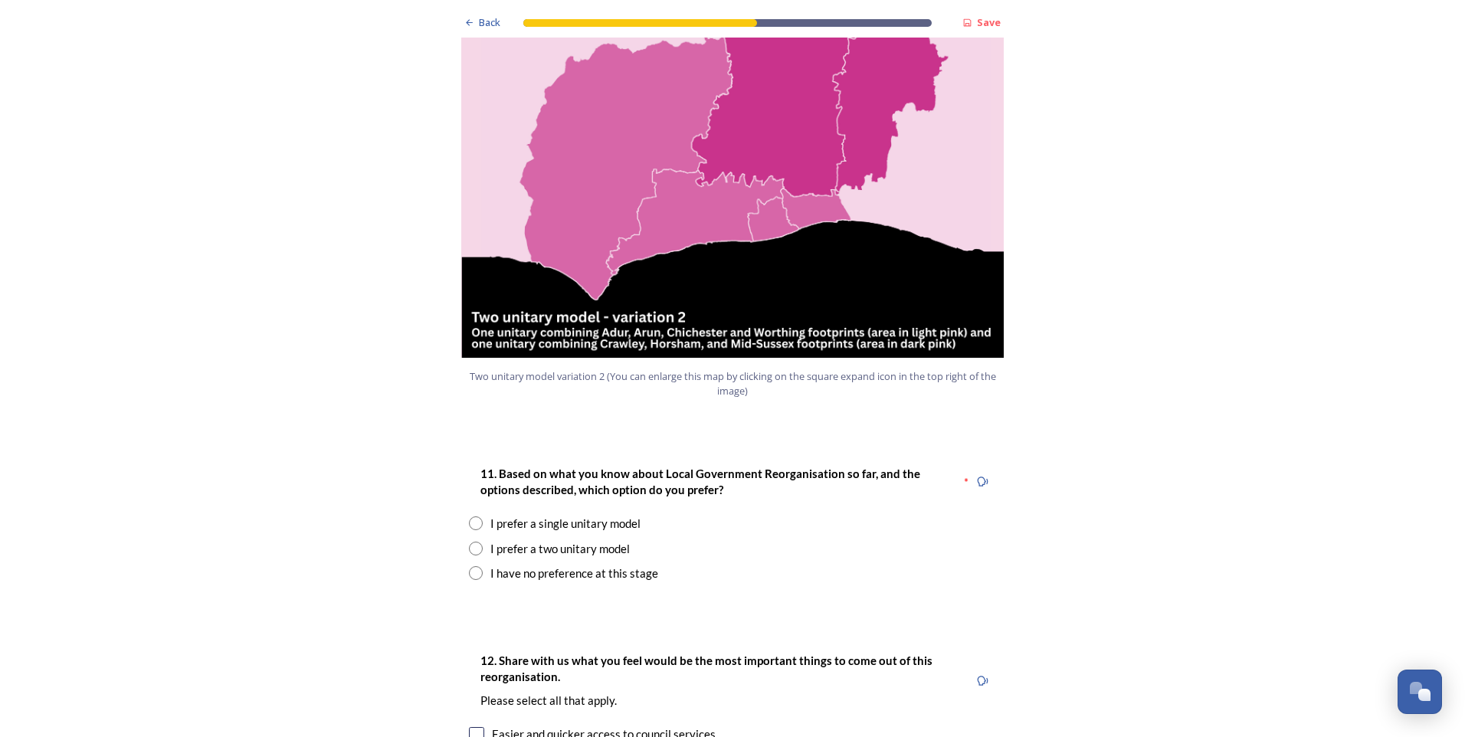
scroll to position [1762, 0]
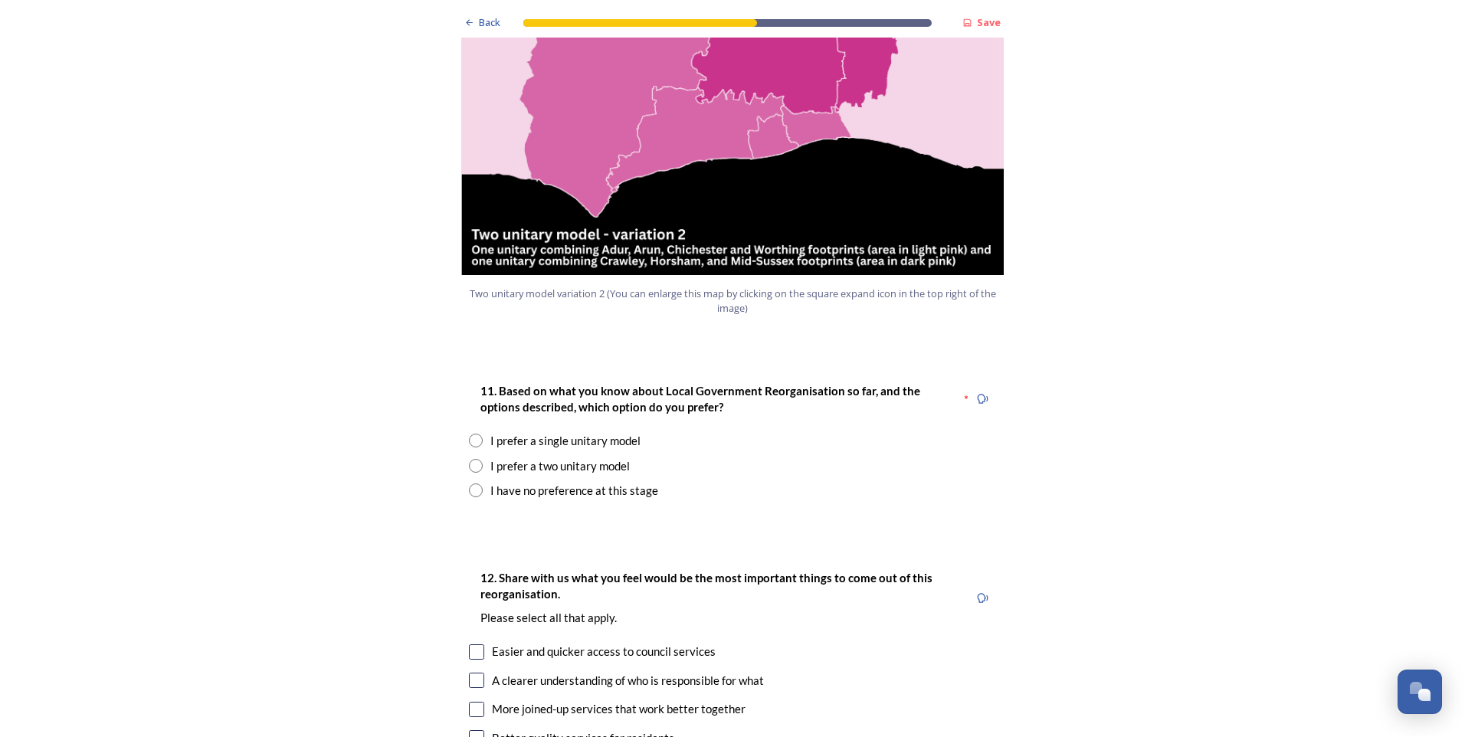
click at [472, 483] on input "radio" at bounding box center [476, 490] width 14 height 14
radio input "true"
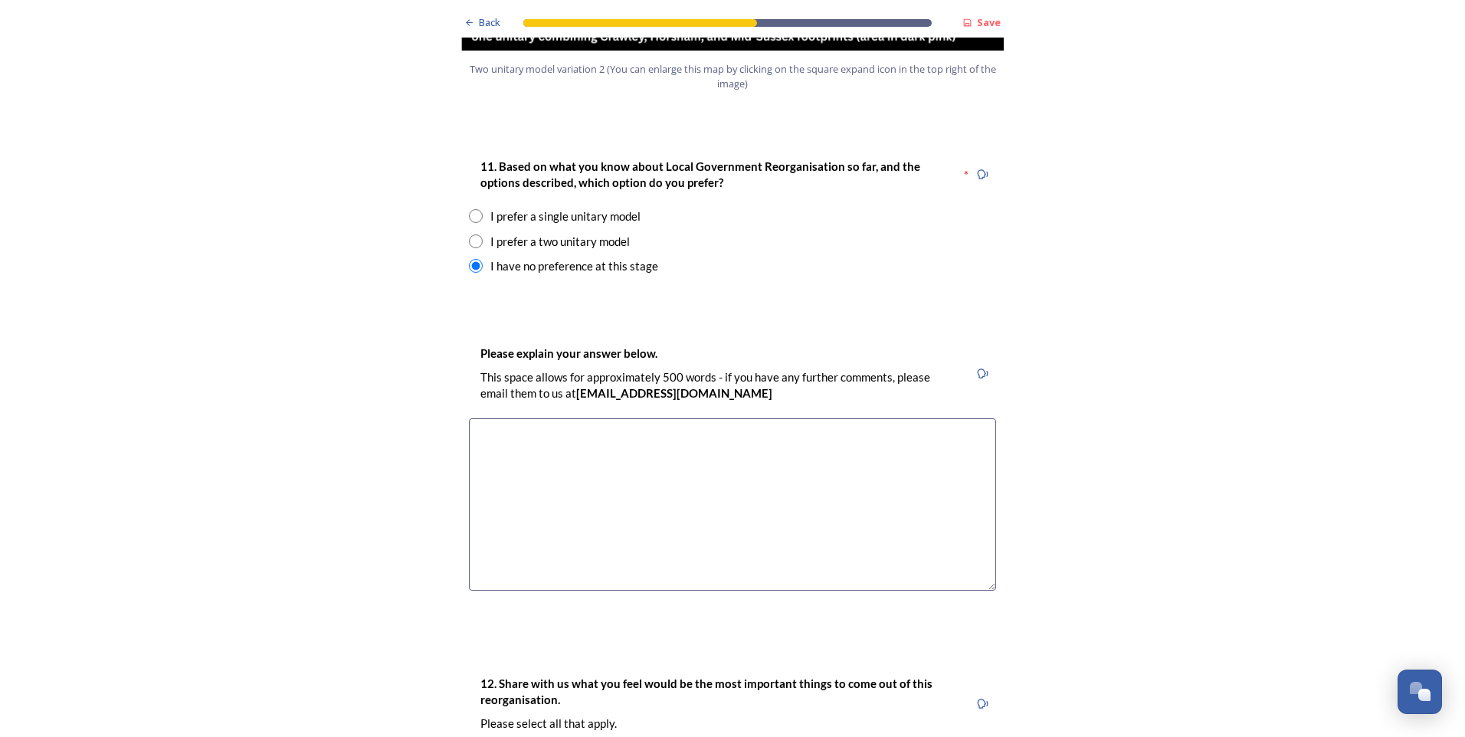
scroll to position [1915, 0]
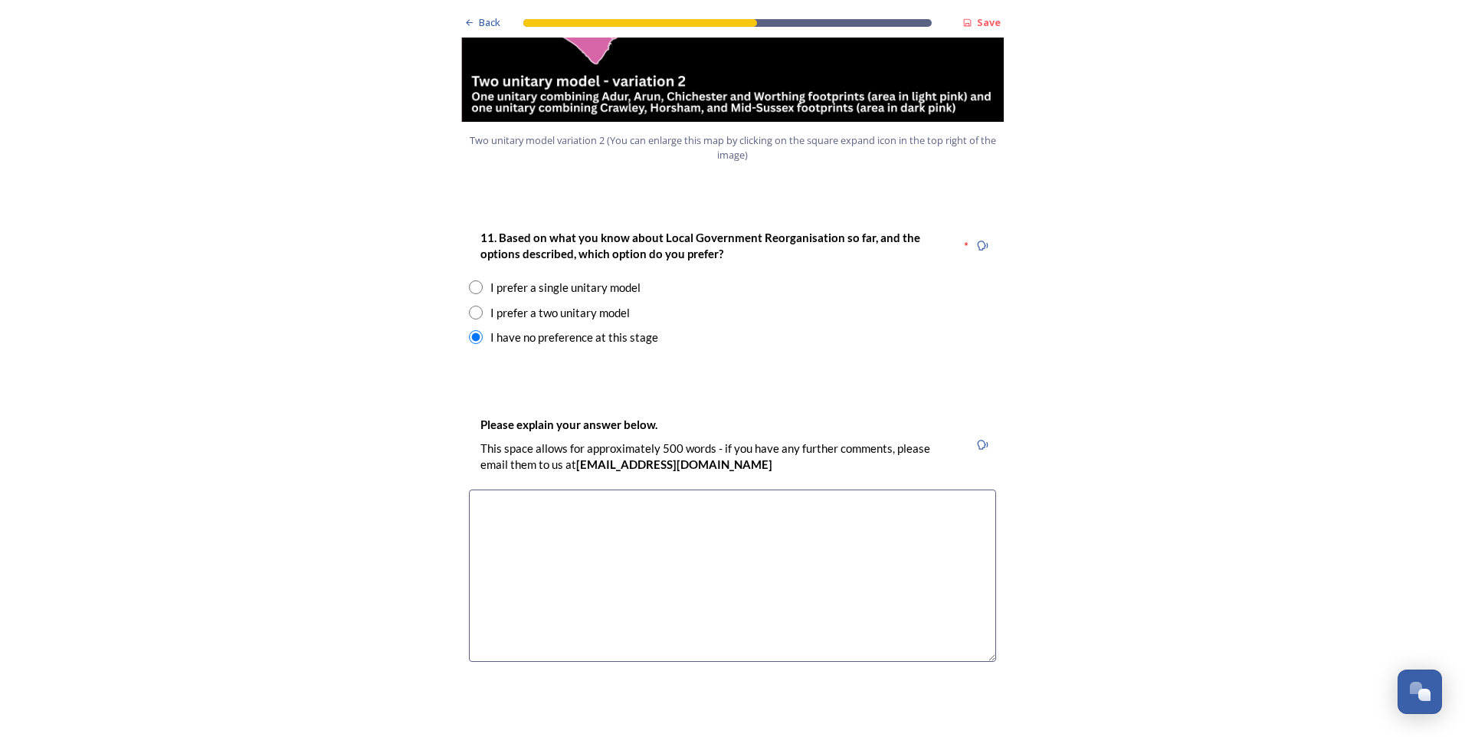
click at [503, 490] on textarea at bounding box center [732, 576] width 527 height 172
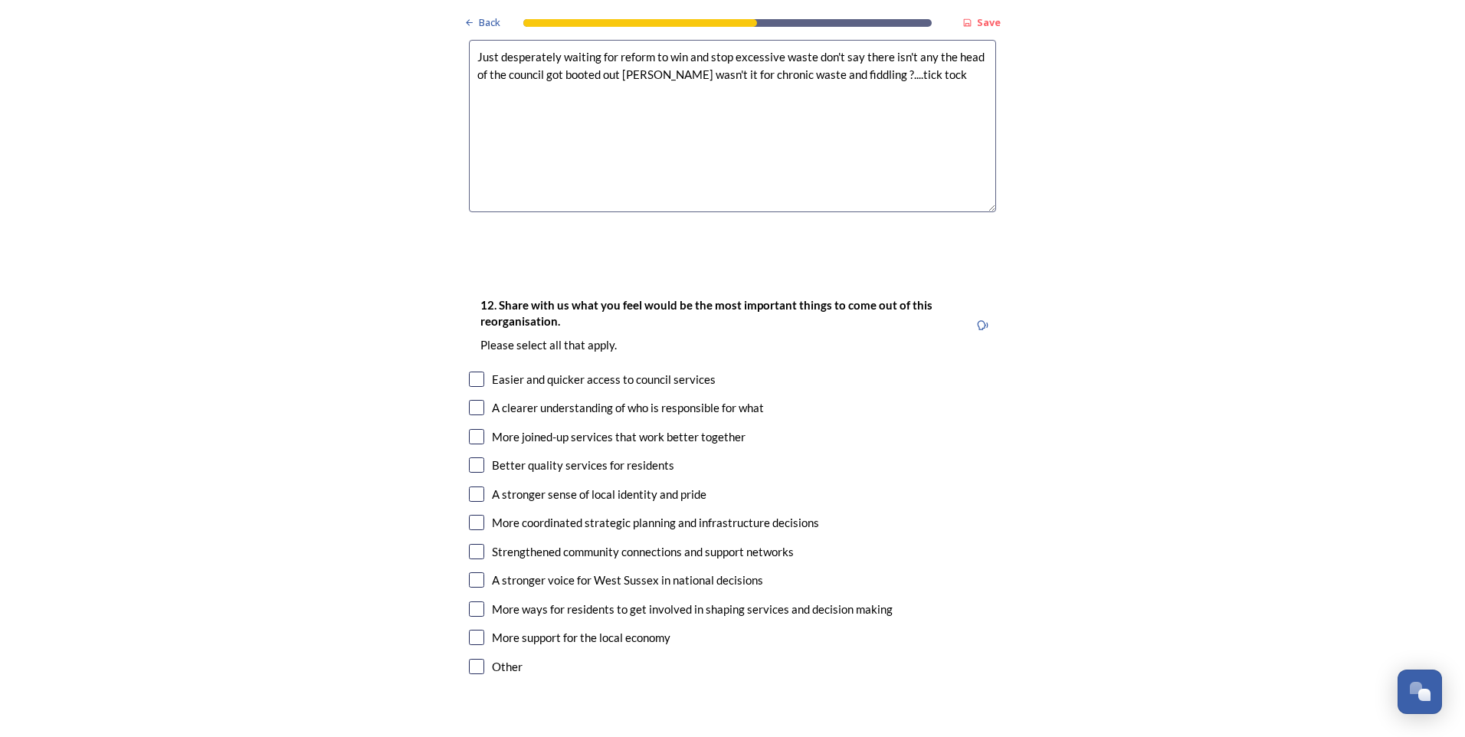
scroll to position [2375, 0]
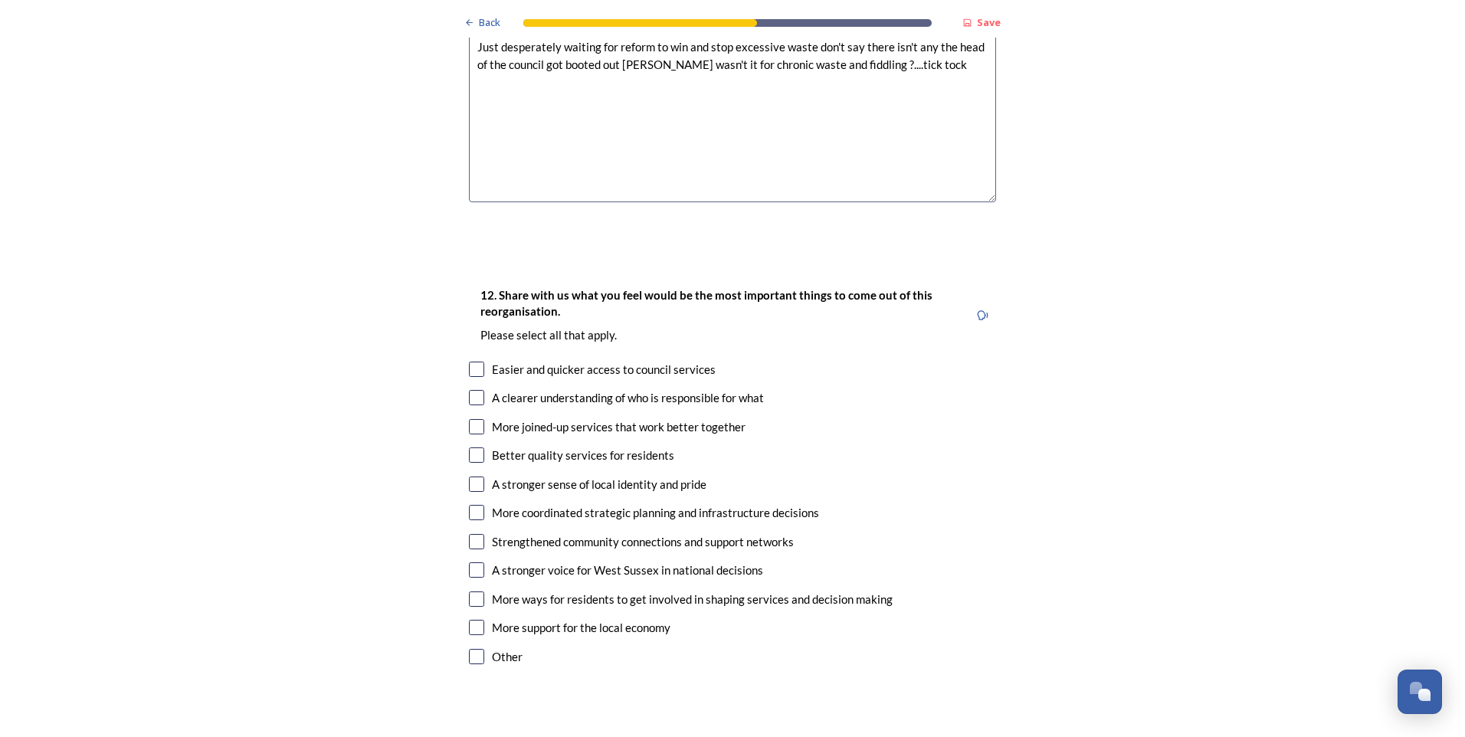
type textarea "Just desperately waiting for reform to win and stop excessive waste don't say t…"
click at [477, 649] on input "checkbox" at bounding box center [476, 656] width 15 height 15
checkbox input "true"
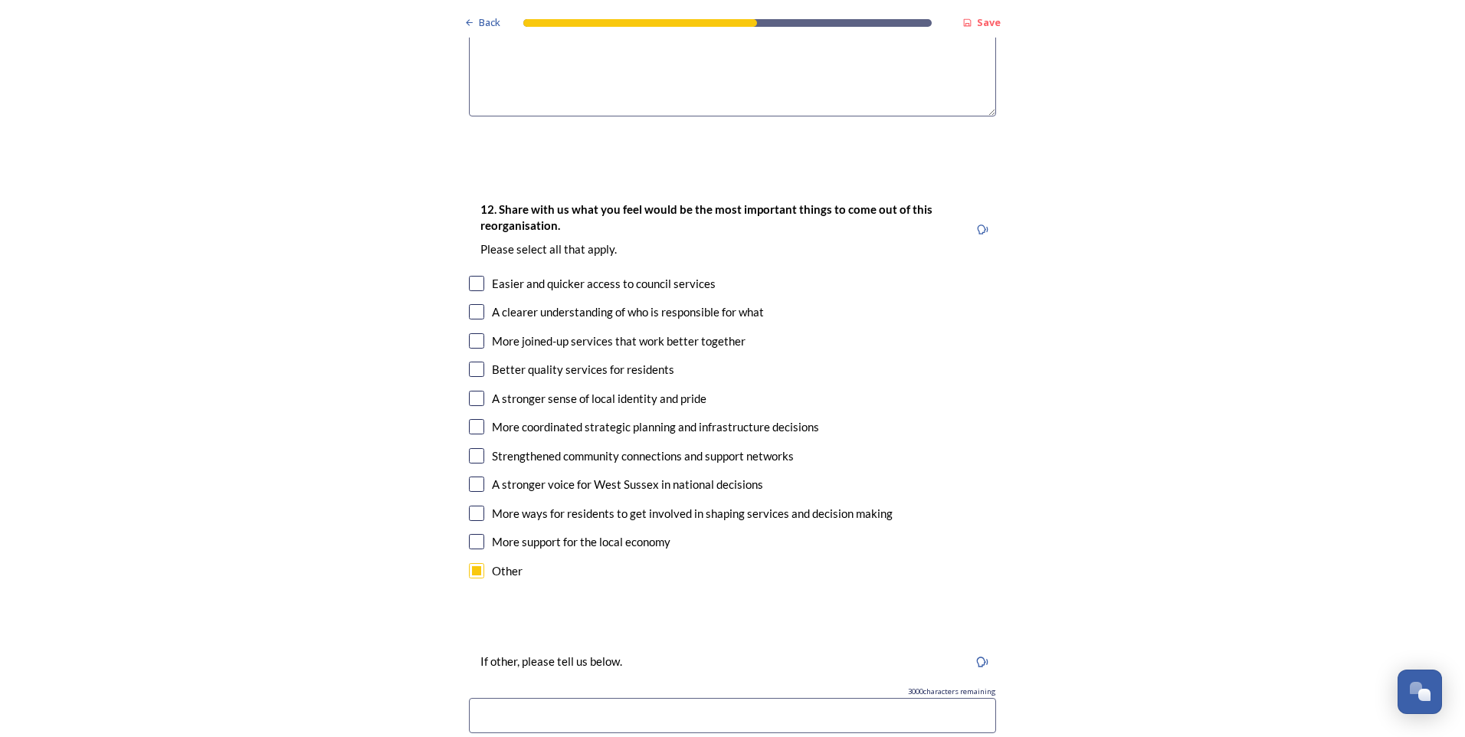
scroll to position [2528, 0]
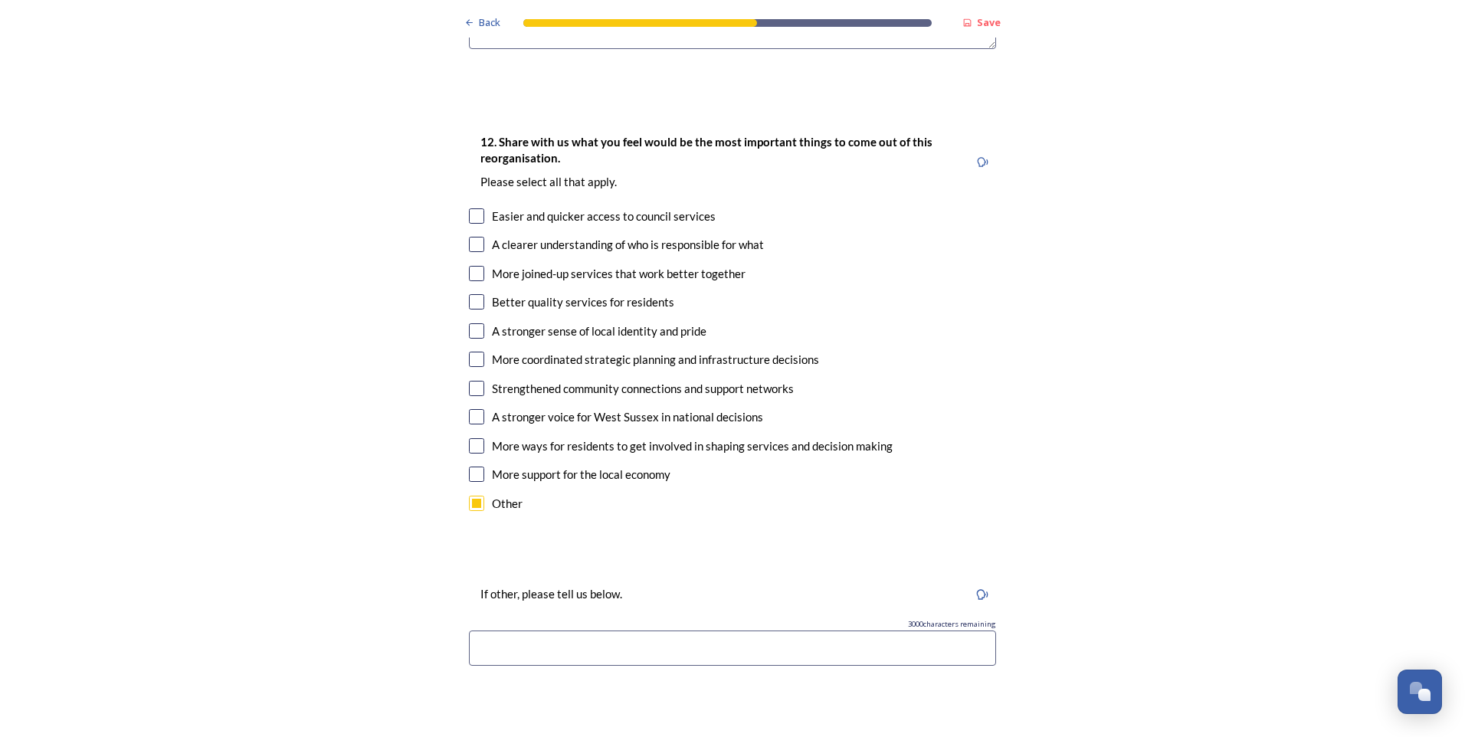
click at [534, 630] on input at bounding box center [732, 647] width 527 height 35
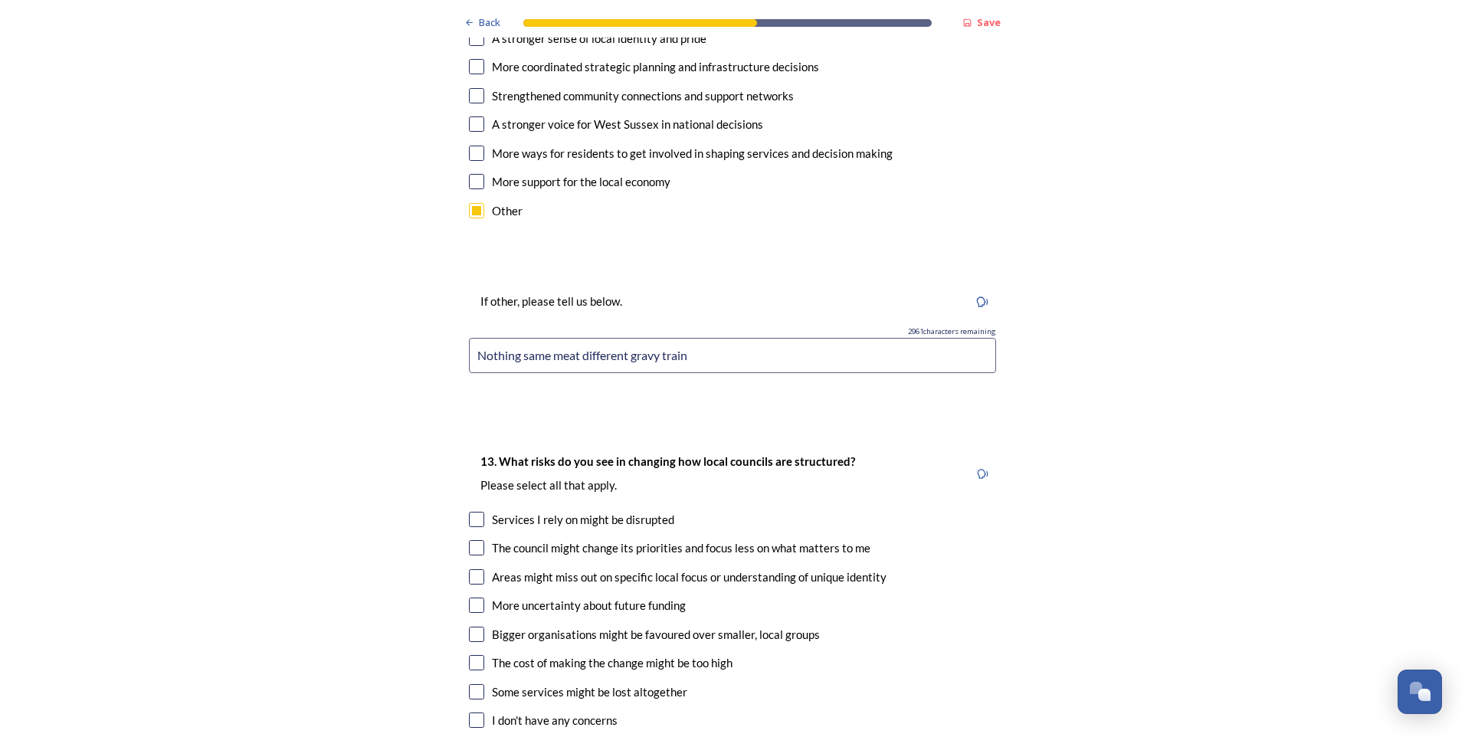
scroll to position [2835, 0]
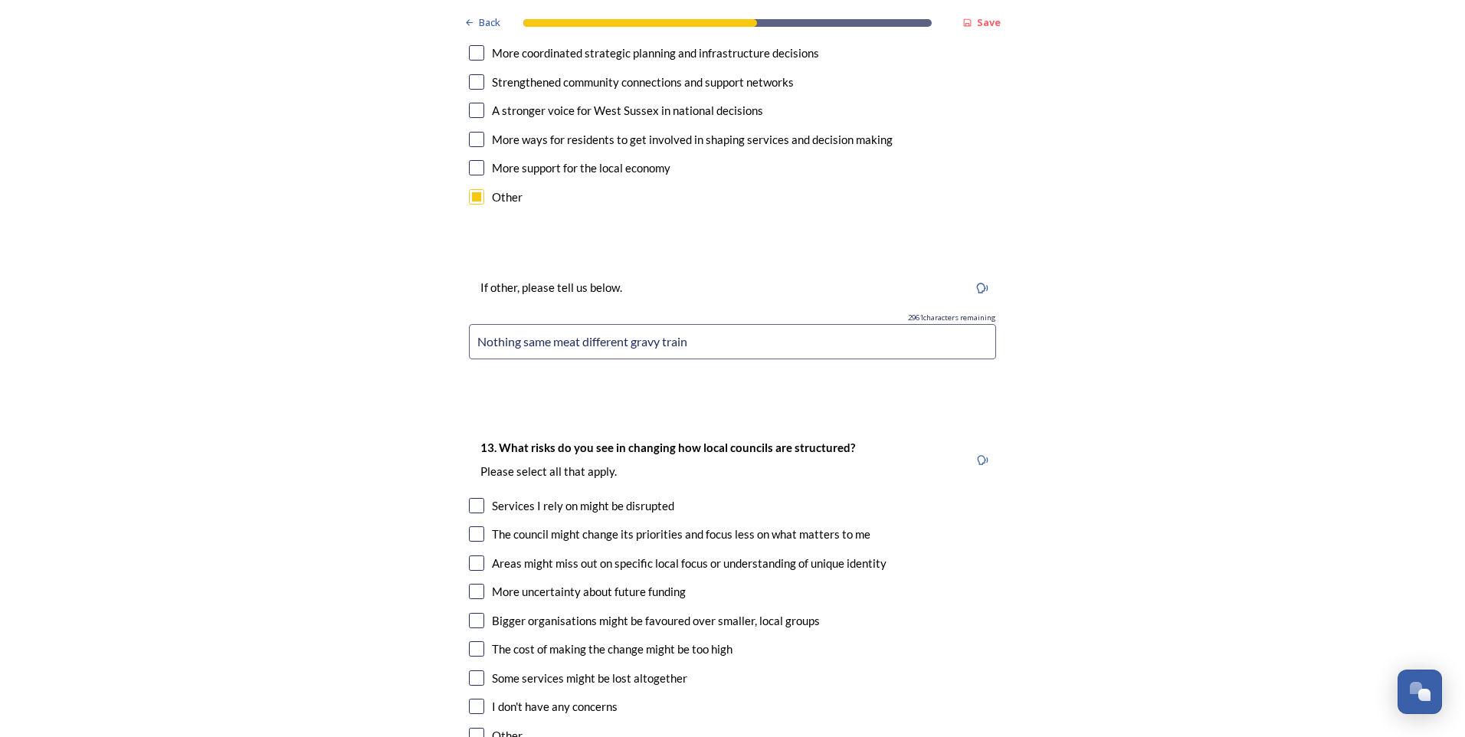
type input "Nothing same meat different gravy train"
click at [469, 728] on input "checkbox" at bounding box center [476, 735] width 15 height 15
checkbox input "true"
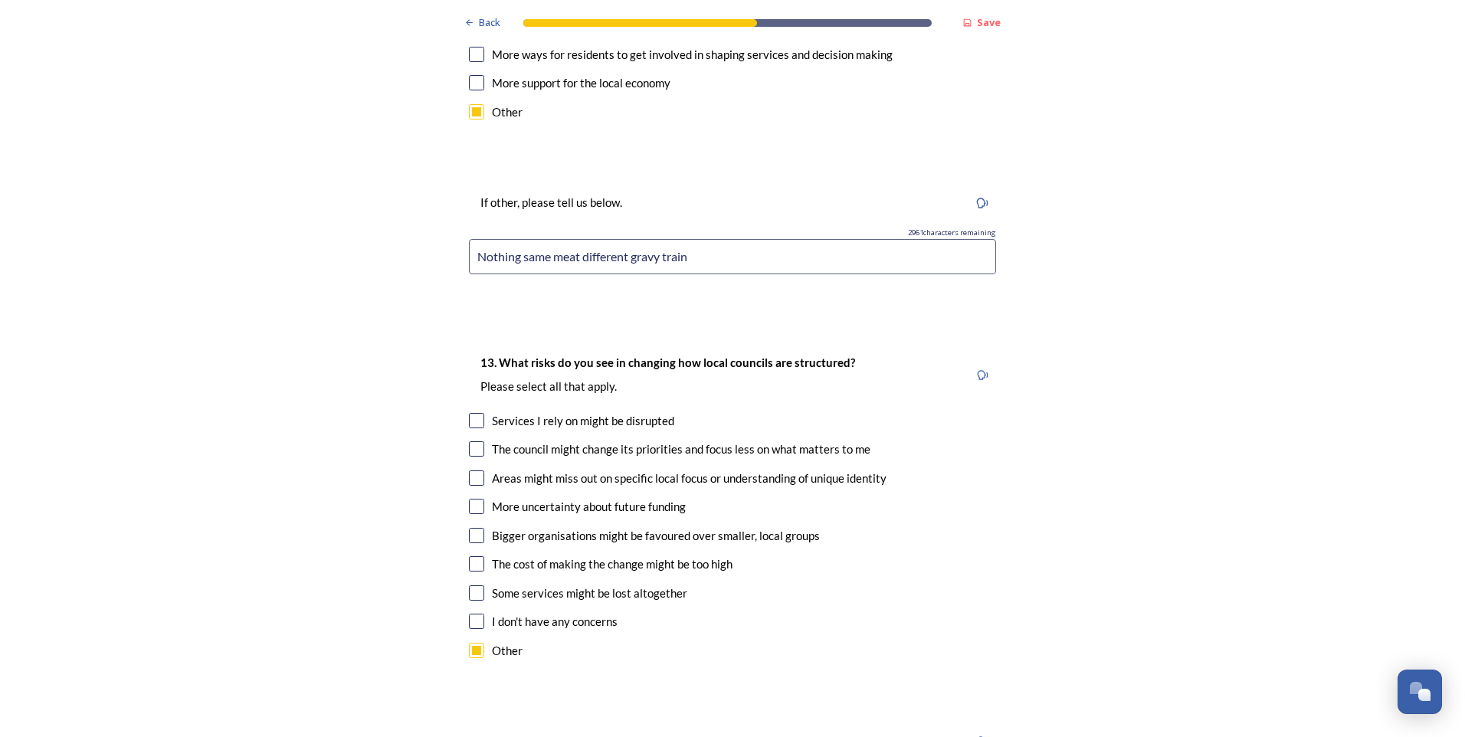
scroll to position [2988, 0]
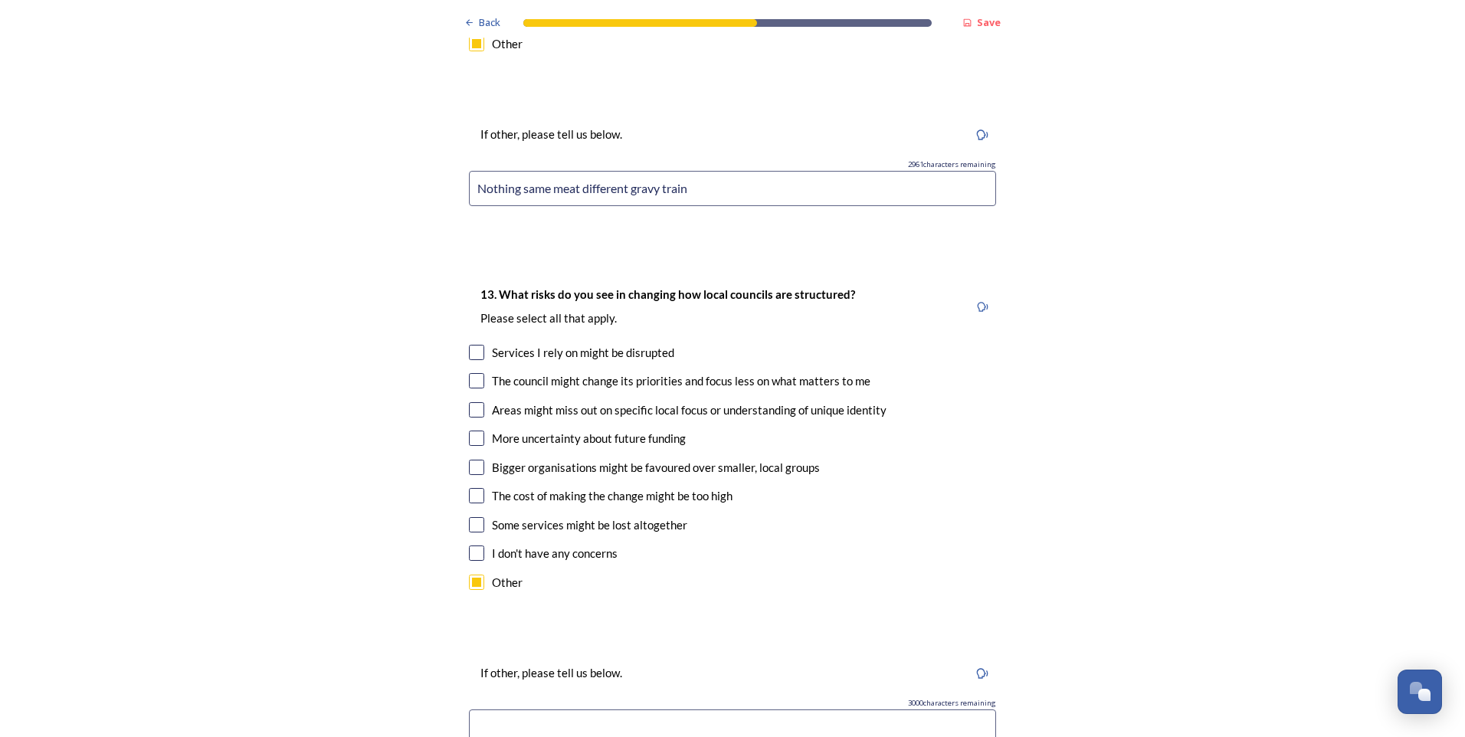
click at [497, 709] on input at bounding box center [732, 726] width 527 height 35
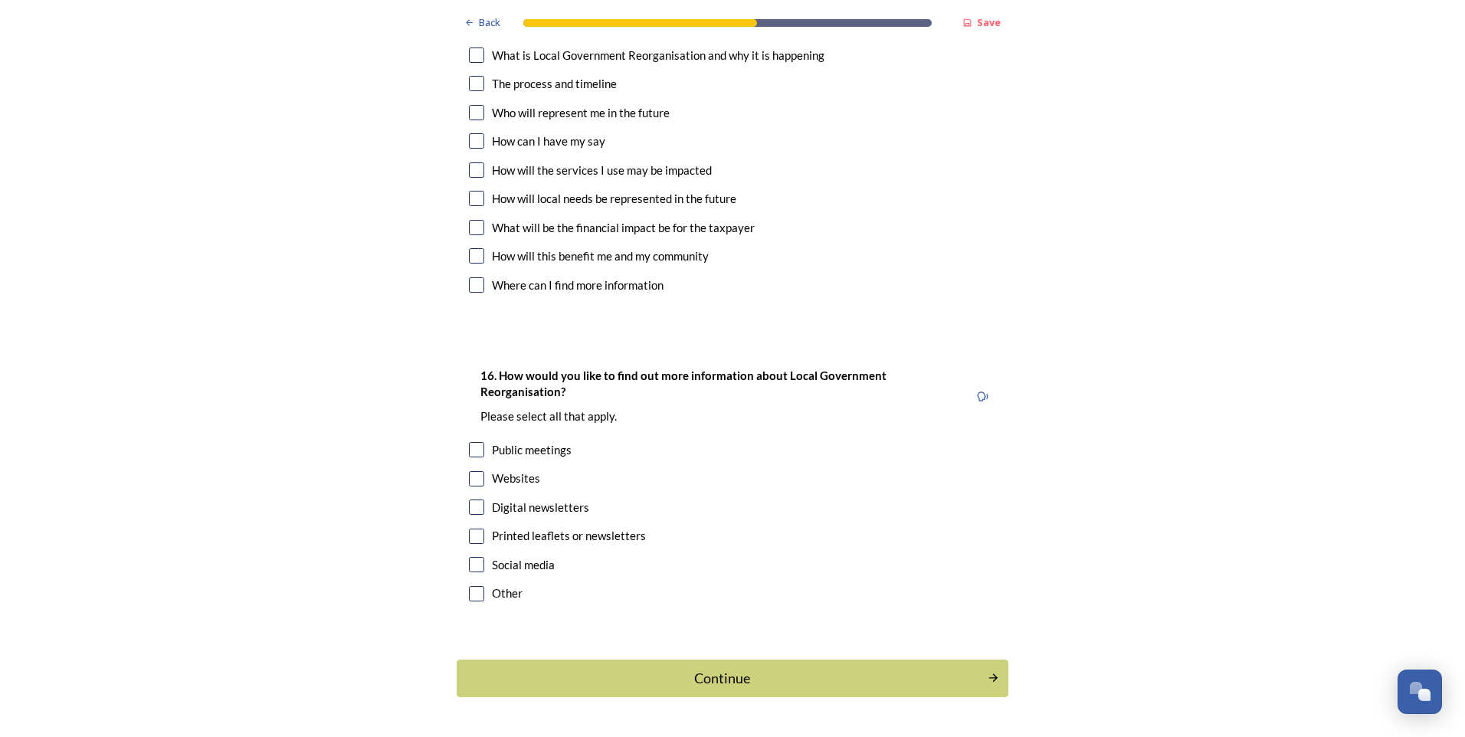
scroll to position [4652, 0]
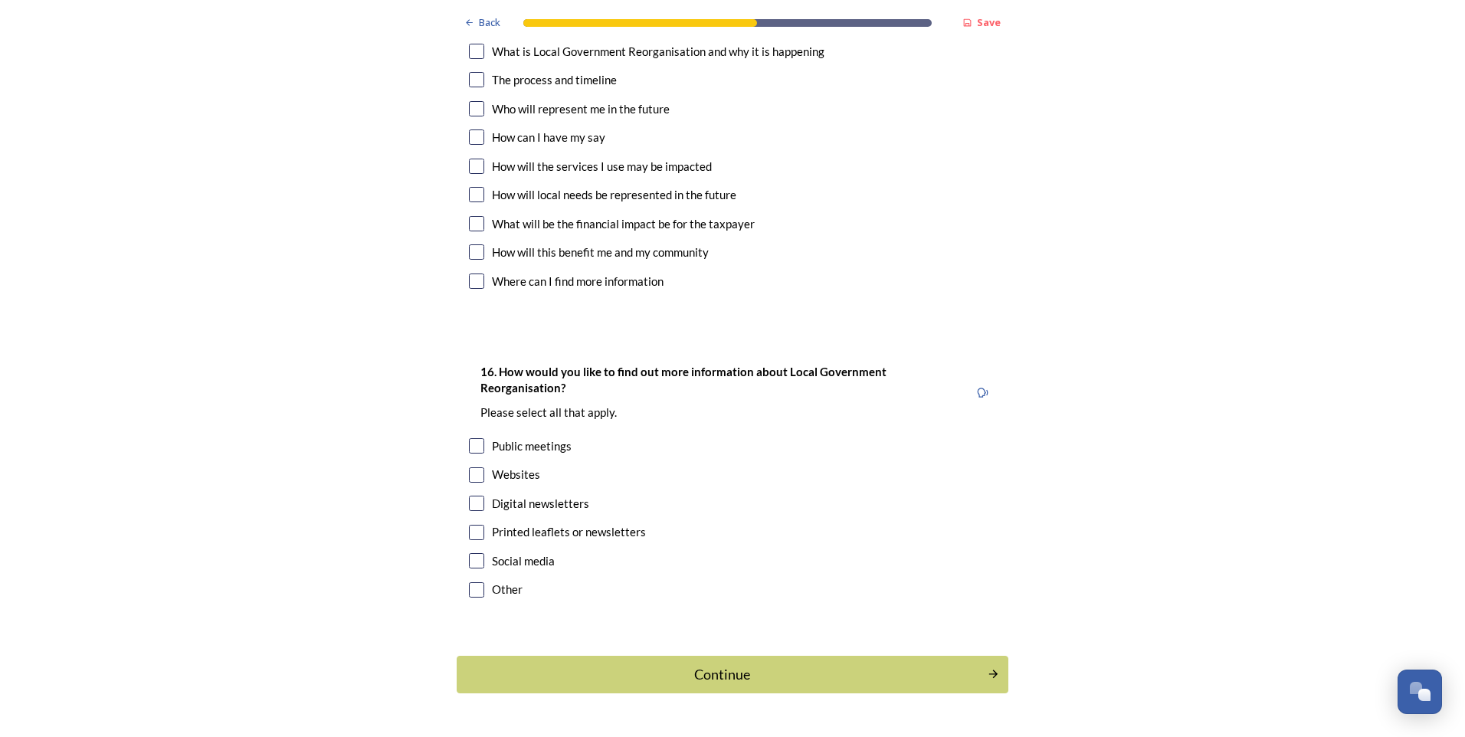
type input "worse than now if thats possible, more to hide behind"
click at [470, 582] on input "checkbox" at bounding box center [476, 589] width 15 height 15
checkbox input "true"
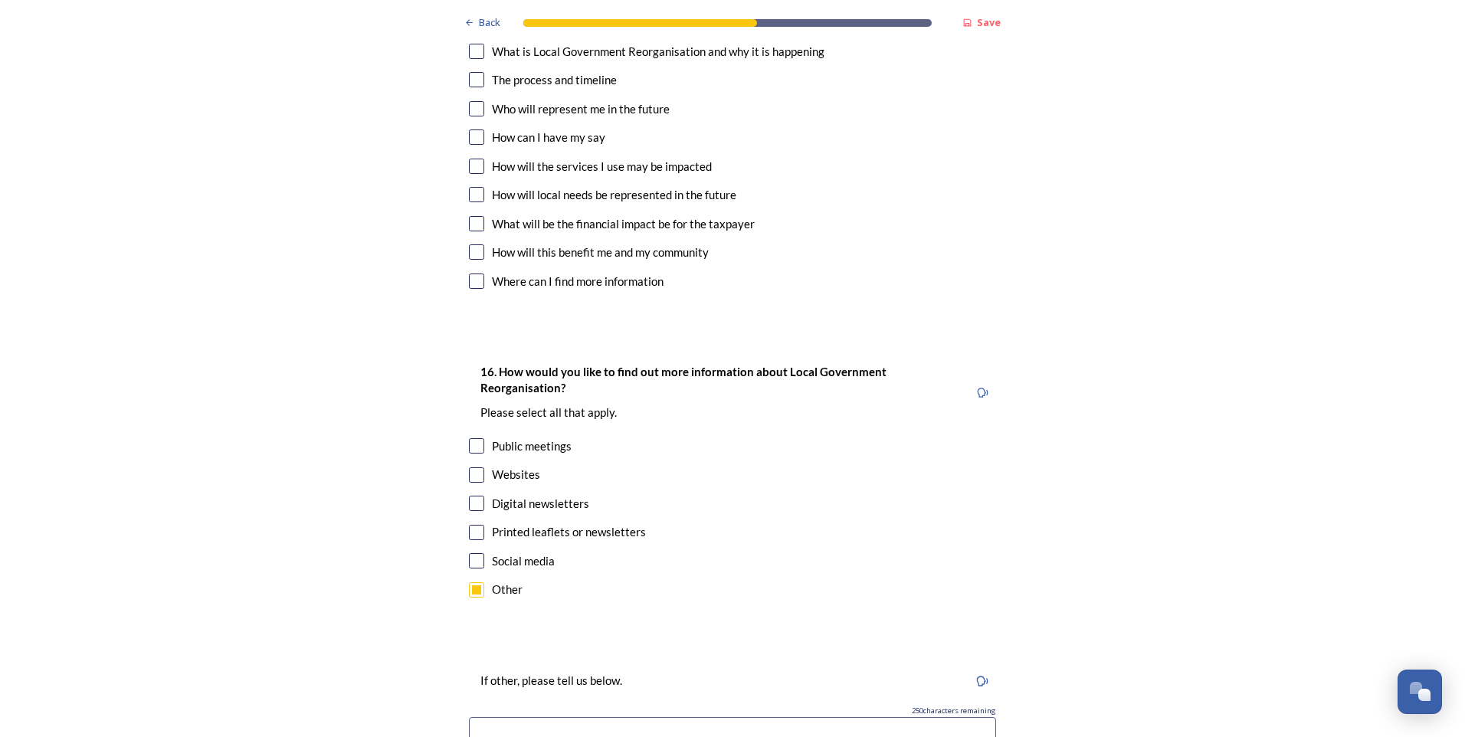
click at [537, 717] on input at bounding box center [732, 734] width 527 height 35
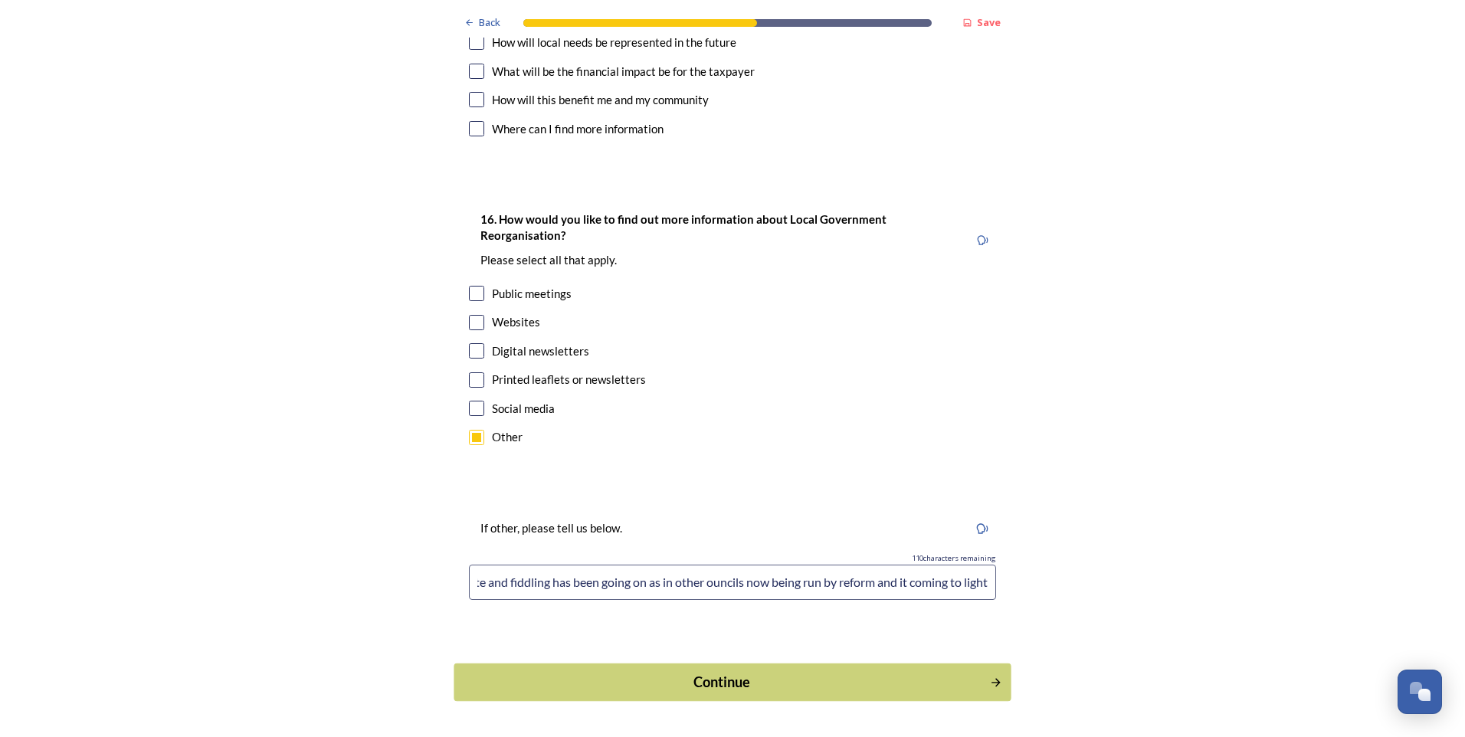
scroll to position [4812, 0]
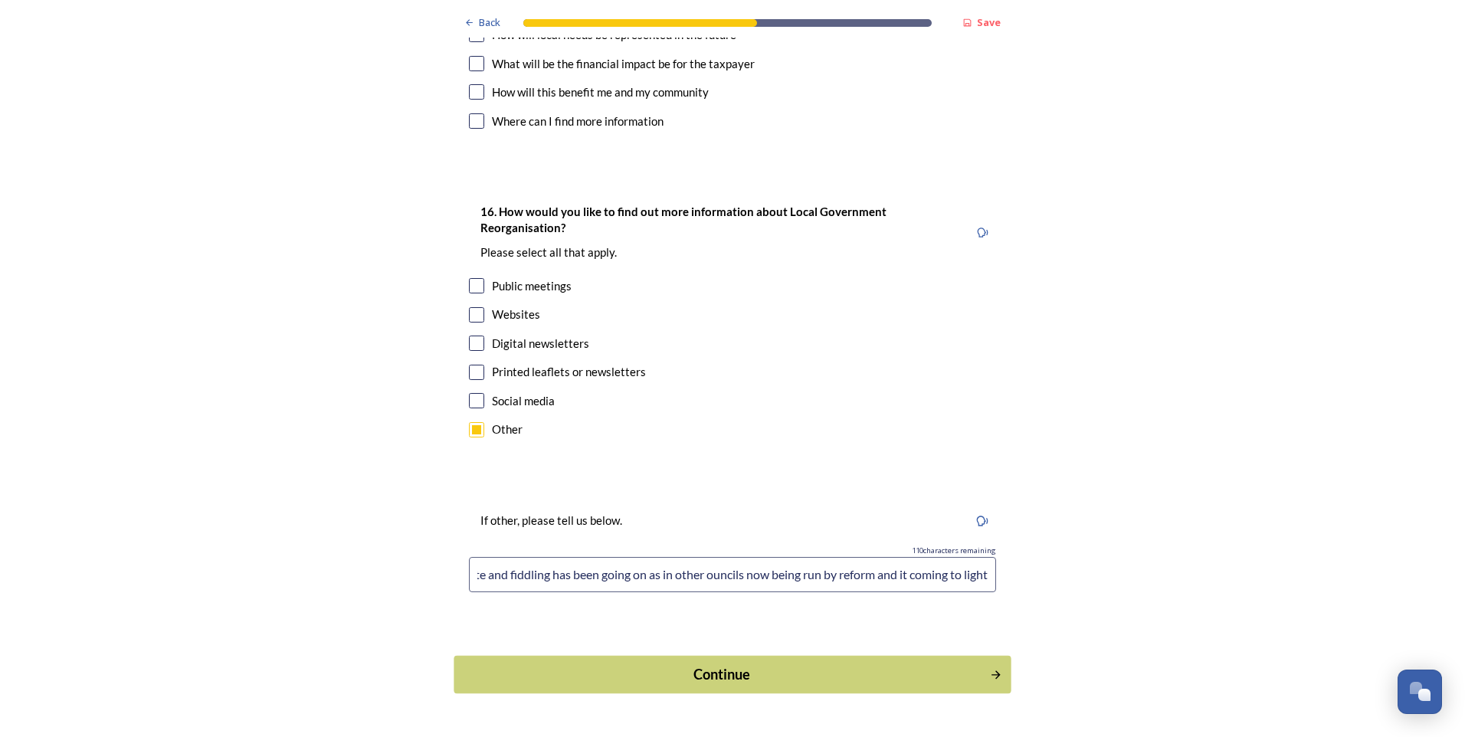
type input "in the news when its discovered what waste and fiddling has been going on as in…"
click at [676, 664] on div "Continue" at bounding box center [722, 674] width 519 height 21
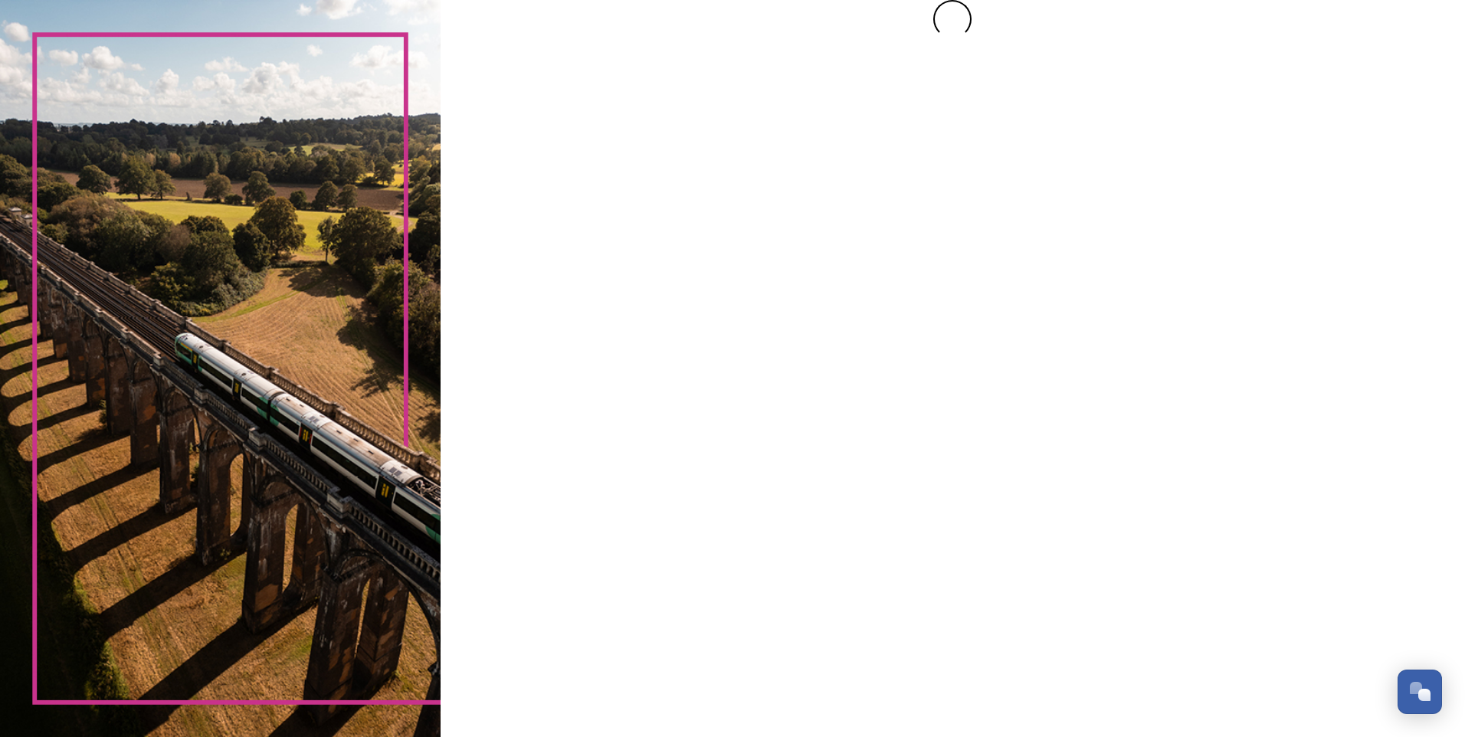
scroll to position [0, 0]
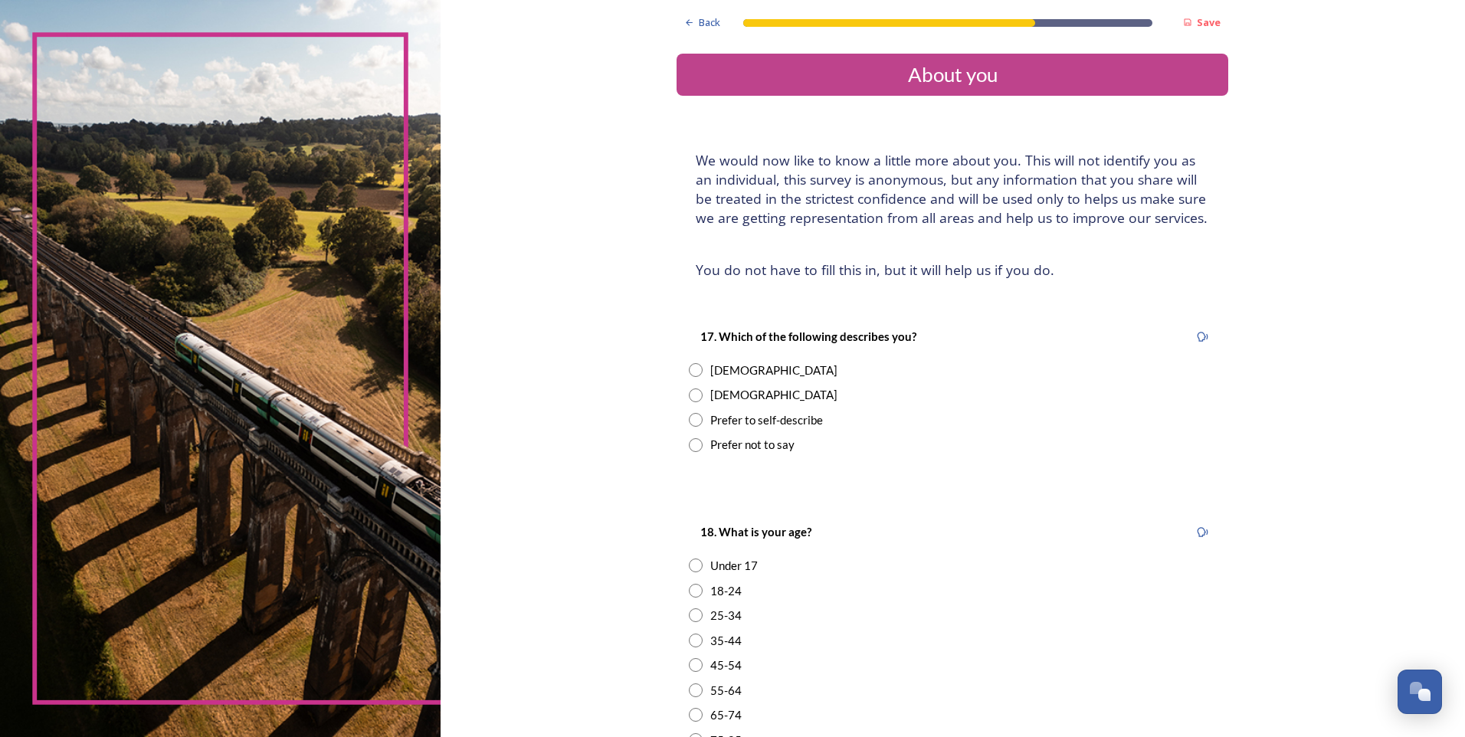
click at [689, 389] on input "radio" at bounding box center [696, 395] width 14 height 14
radio input "true"
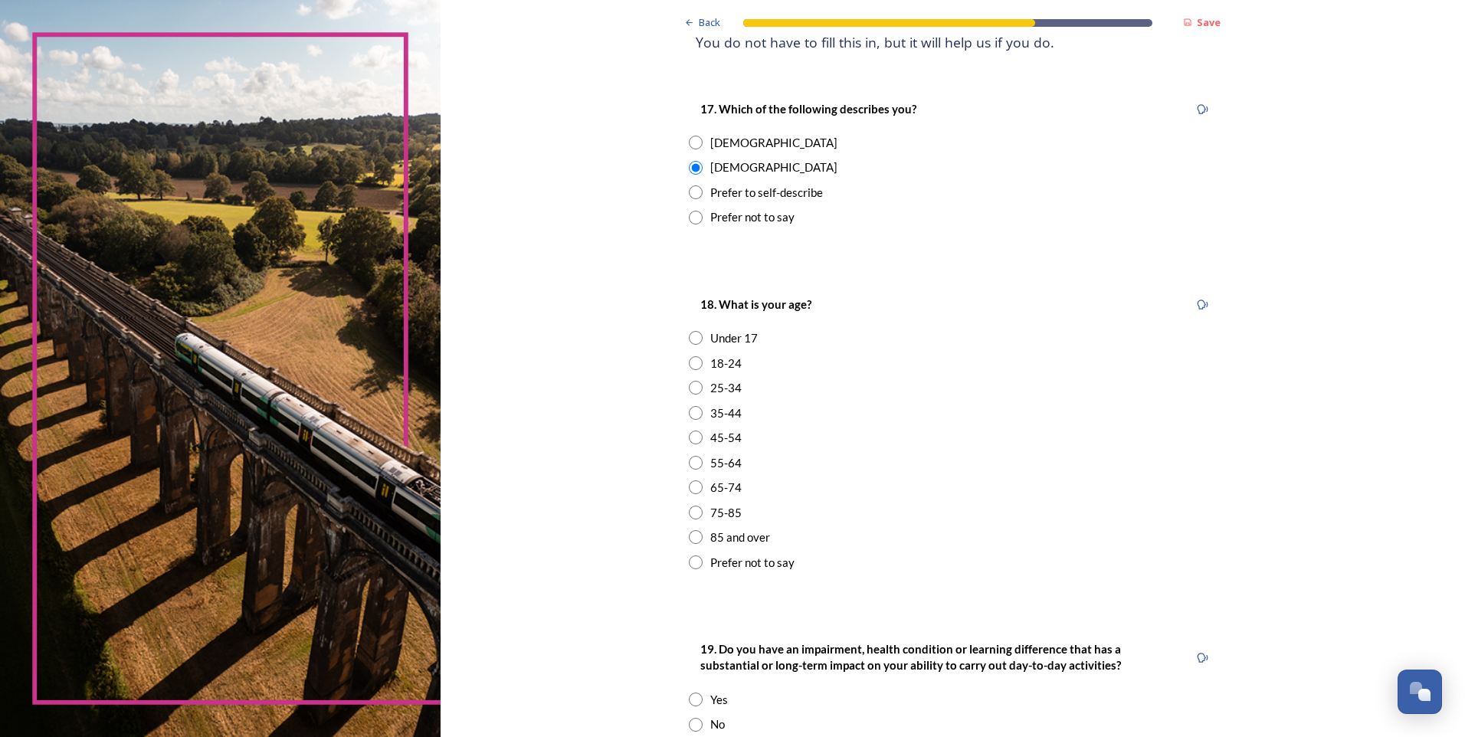
scroll to position [230, 0]
click at [692, 483] on input "radio" at bounding box center [696, 485] width 14 height 14
radio input "true"
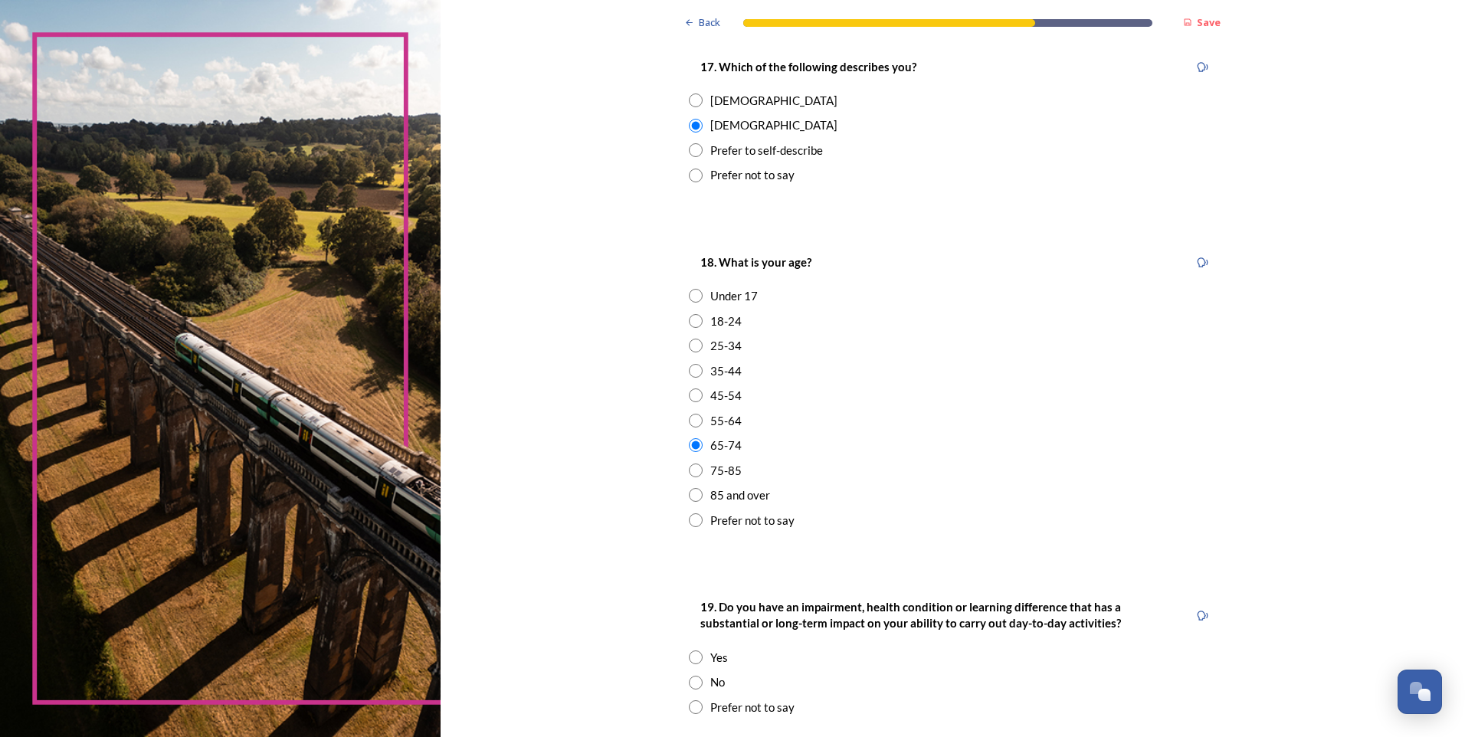
scroll to position [383, 0]
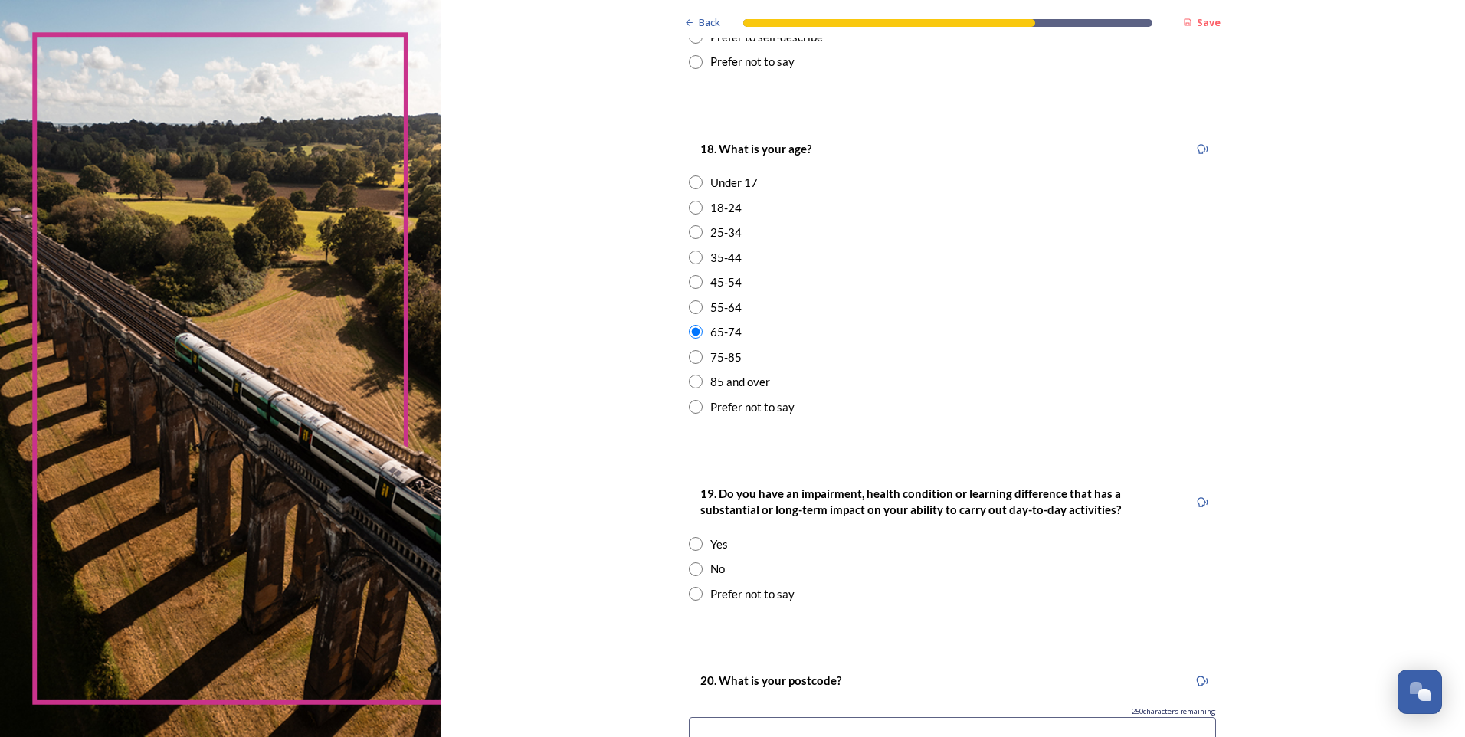
click at [692, 568] on input "radio" at bounding box center [696, 569] width 14 height 14
radio input "true"
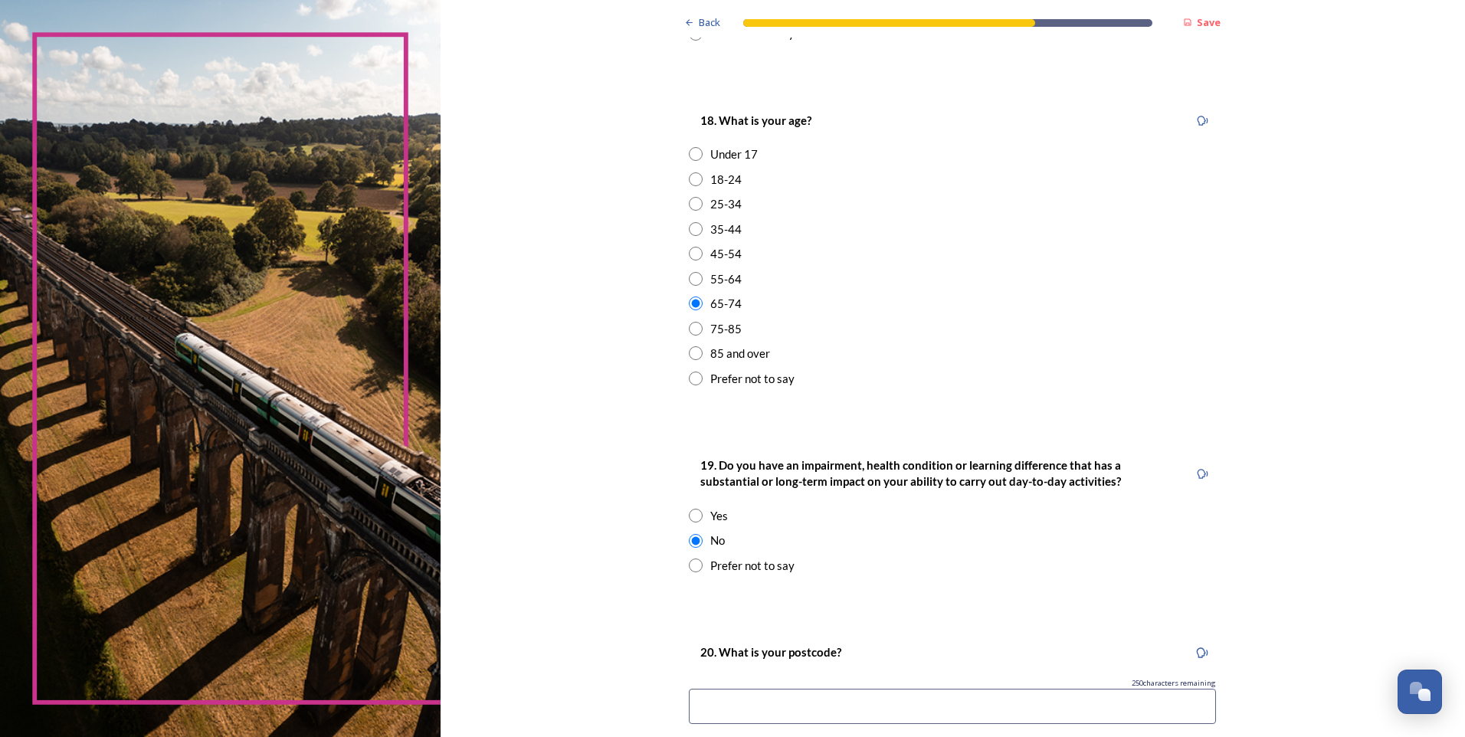
scroll to position [536, 0]
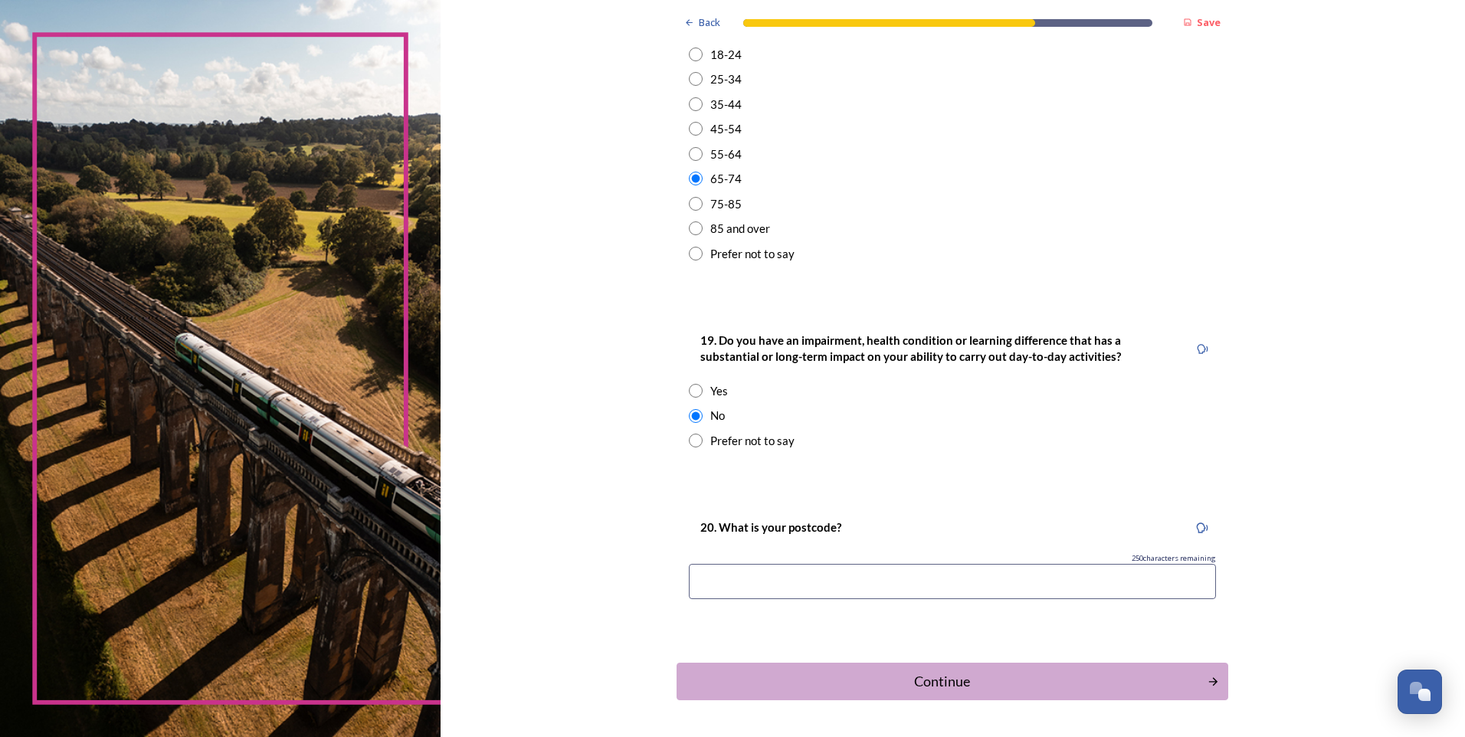
click at [721, 571] on input at bounding box center [952, 581] width 527 height 35
type input "GU27"
click at [844, 678] on div "Continue" at bounding box center [942, 681] width 519 height 21
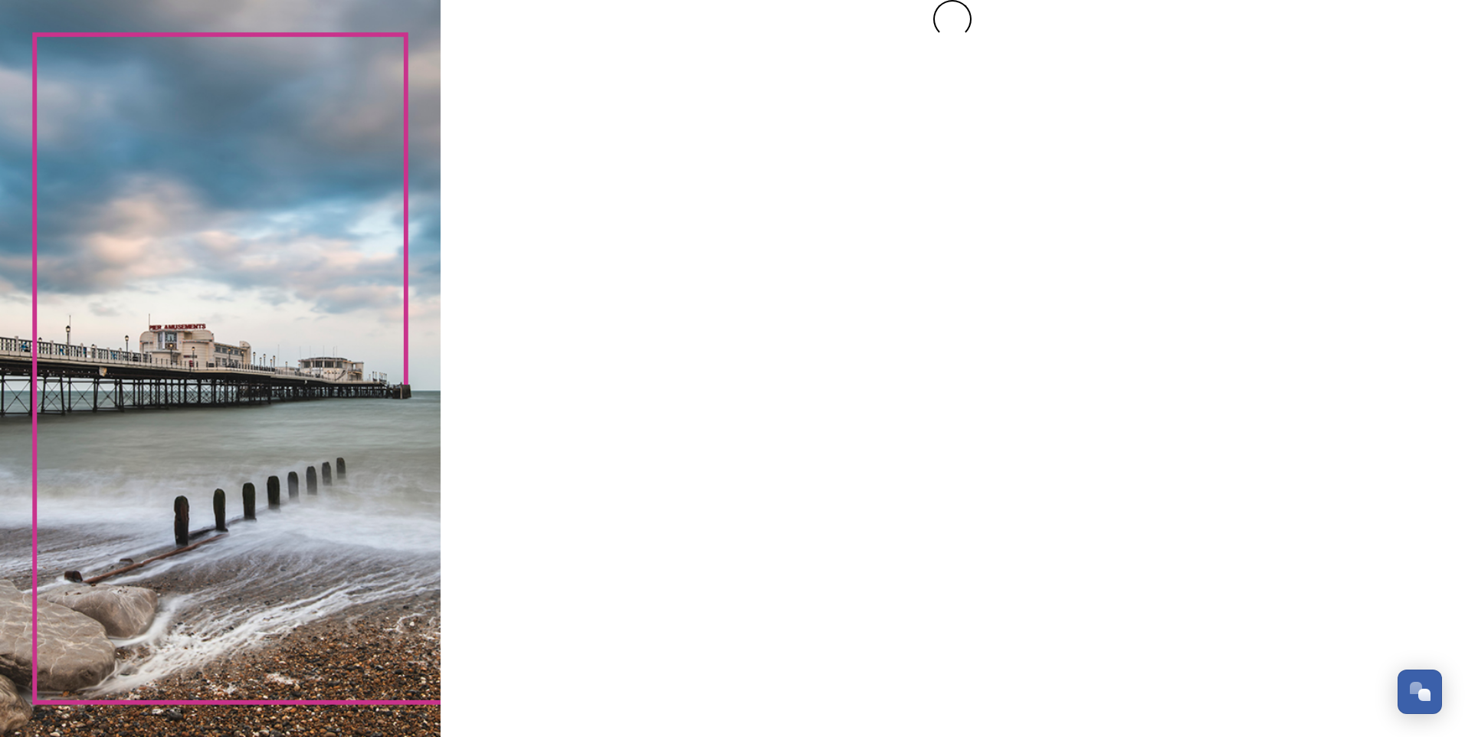
scroll to position [0, 0]
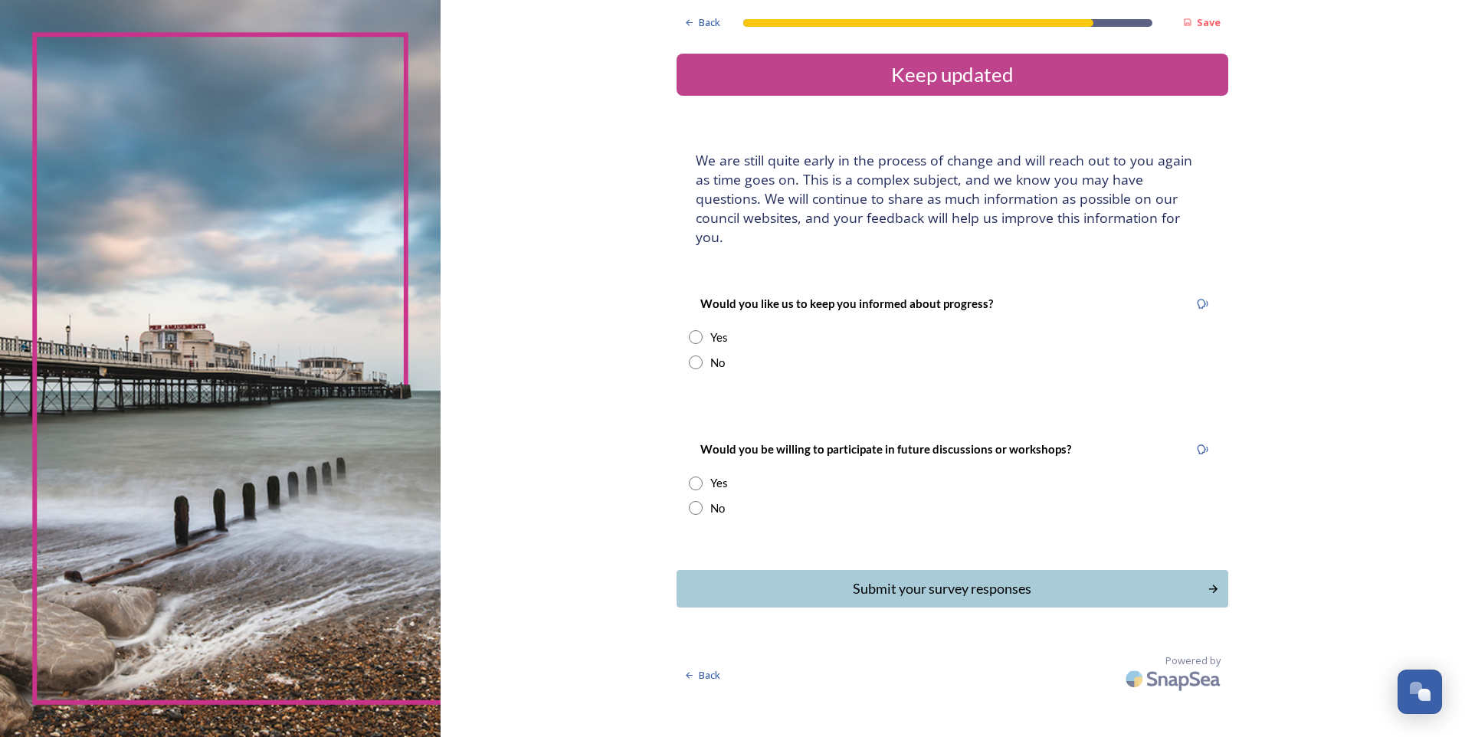
click at [698, 355] on input "radio" at bounding box center [696, 362] width 14 height 14
radio input "true"
click at [694, 501] on input "radio" at bounding box center [696, 508] width 14 height 14
radio input "true"
click at [890, 578] on div "Submit your survey responses" at bounding box center [942, 588] width 519 height 21
